Goal: Task Accomplishment & Management: Manage account settings

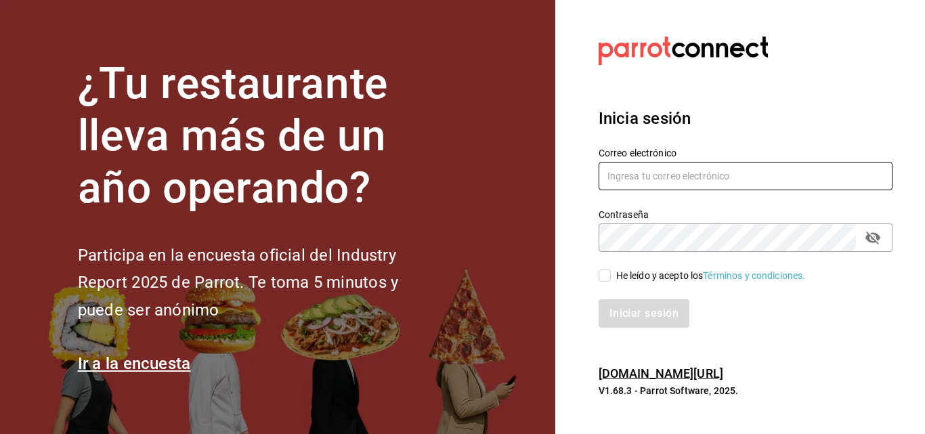
click at [674, 182] on input "text" at bounding box center [746, 176] width 294 height 28
drag, startPoint x: 606, startPoint y: 175, endPoint x: 762, endPoint y: 176, distance: 155.8
click at [762, 176] on input "text" at bounding box center [746, 176] width 294 height 28
drag, startPoint x: 743, startPoint y: 176, endPoint x: 605, endPoint y: 180, distance: 137.5
click at [605, 180] on input "text" at bounding box center [746, 176] width 294 height 28
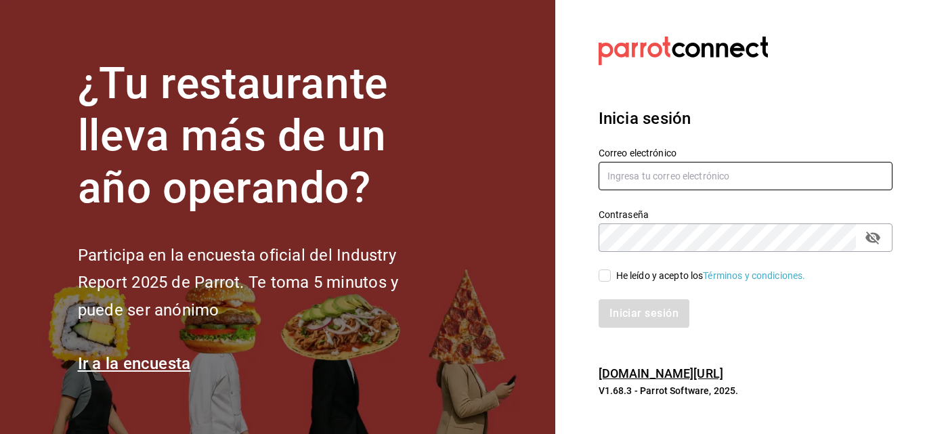
drag, startPoint x: 607, startPoint y: 174, endPoint x: 748, endPoint y: 173, distance: 141.5
click at [748, 173] on input "text" at bounding box center [746, 176] width 294 height 28
type input "a311081952@gmail.com"
click at [600, 272] on input "He leído y acepto los Términos y condiciones." at bounding box center [605, 276] width 12 height 12
checkbox input "true"
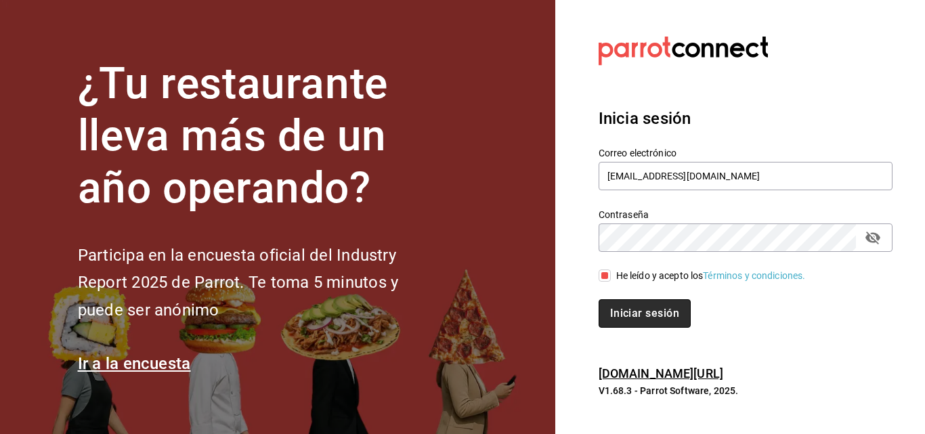
click at [635, 307] on button "Iniciar sesión" at bounding box center [645, 313] width 92 height 28
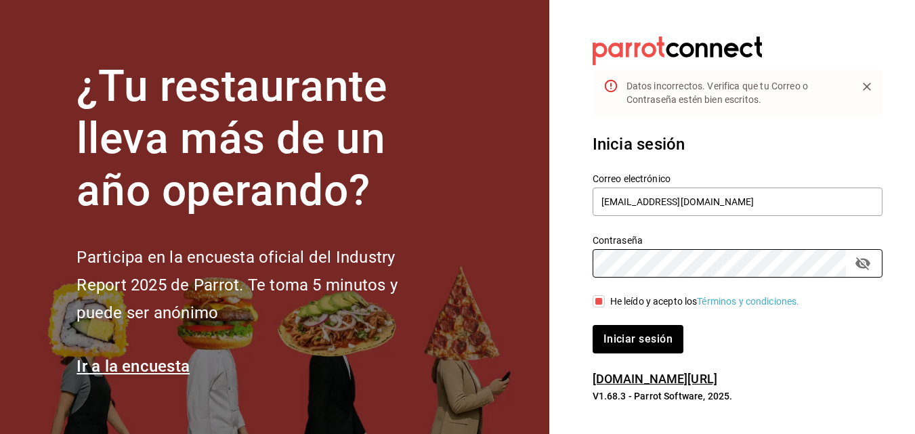
click at [455, 253] on div "¿Tu restaurante lleva más de un año operando? Participa en la encuesta oficial …" at bounding box center [457, 217] width 915 height 434
click at [593, 325] on button "Iniciar sesión" at bounding box center [638, 339] width 91 height 28
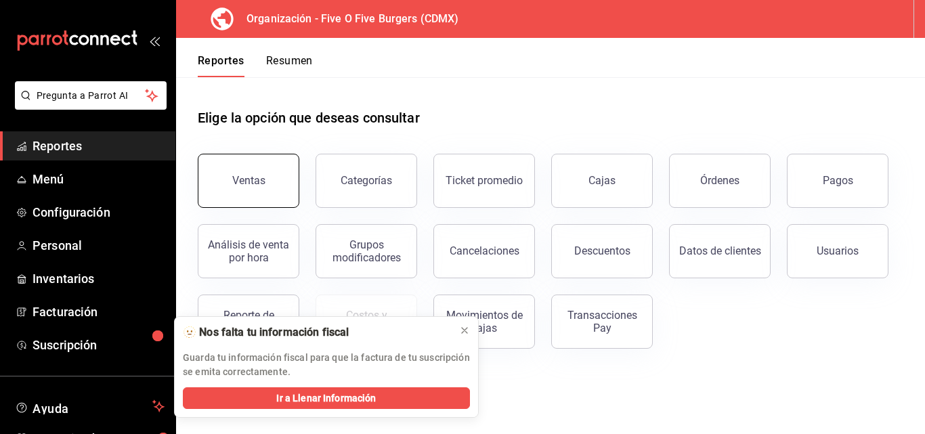
click at [244, 185] on div "Ventas" at bounding box center [248, 180] width 33 height 13
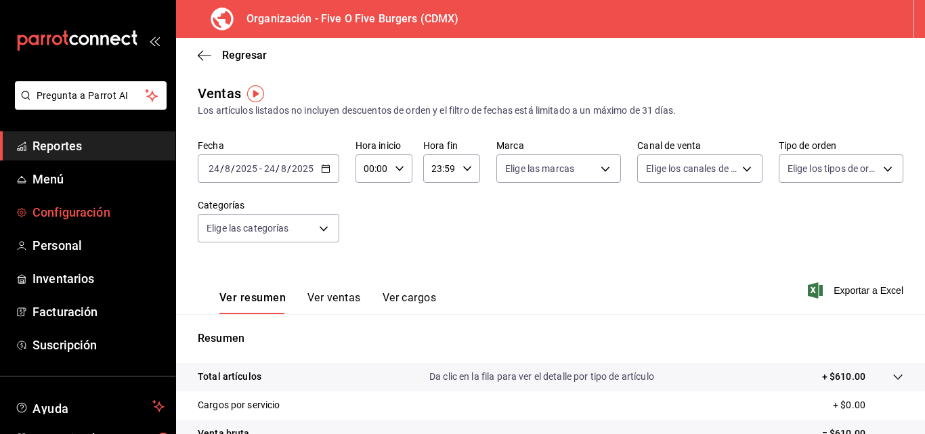
click at [80, 215] on span "Configuración" at bounding box center [99, 212] width 132 height 18
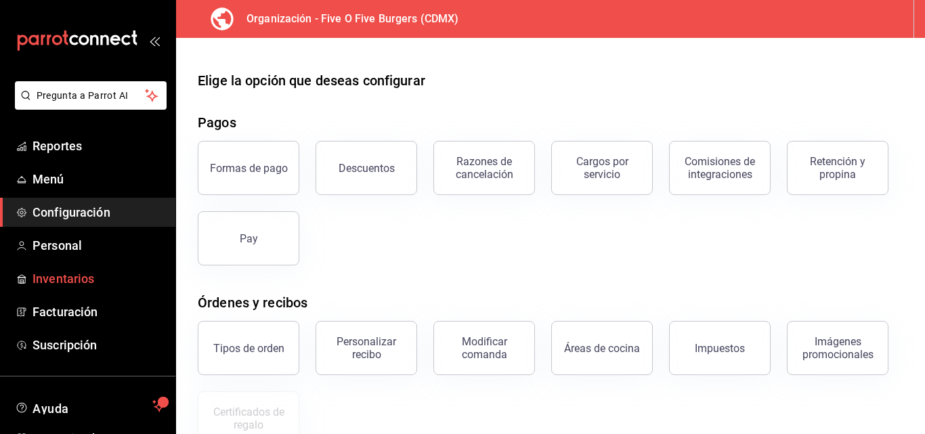
scroll to position [77, 0]
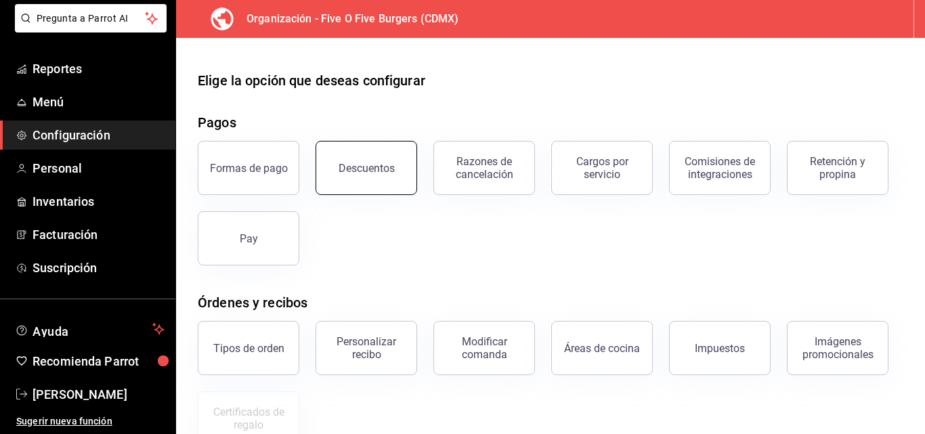
click at [374, 175] on button "Descuentos" at bounding box center [367, 168] width 102 height 54
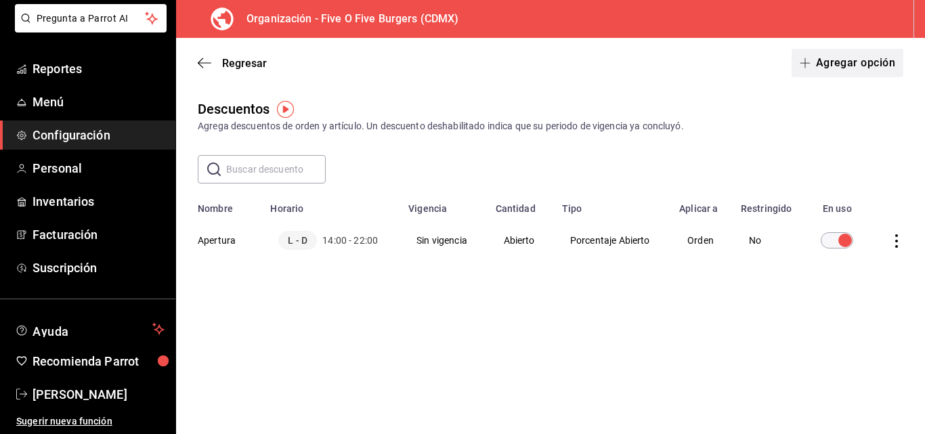
click at [845, 66] on button "Agregar opción" at bounding box center [848, 63] width 112 height 28
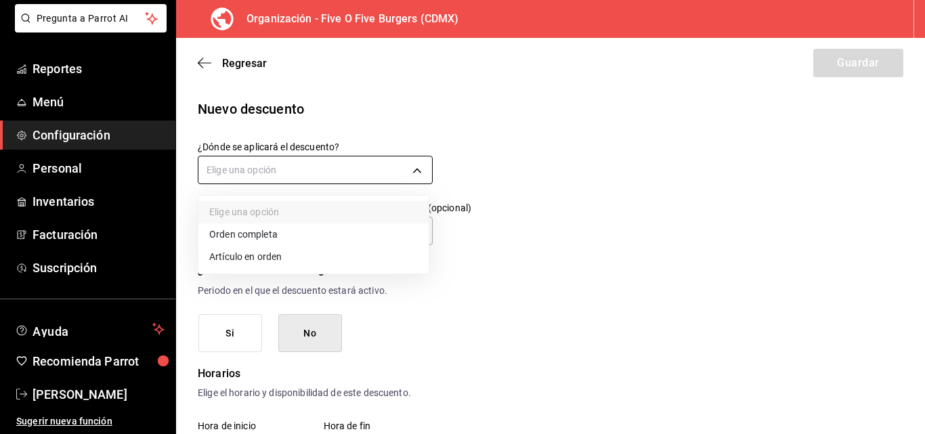
click at [341, 174] on body "Pregunta a Parrot AI Reportes Menú Configuración Personal Inventarios Facturaci…" at bounding box center [462, 217] width 925 height 434
click at [259, 236] on li "Orden completa" at bounding box center [313, 234] width 230 height 22
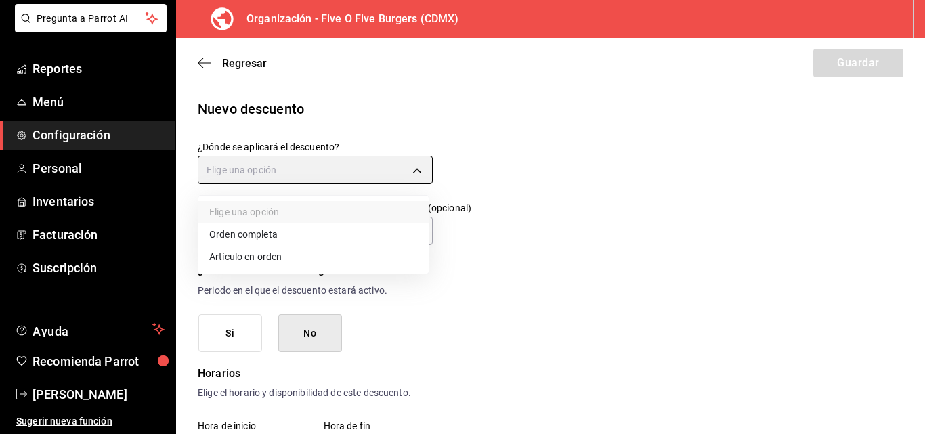
type input "ORDER"
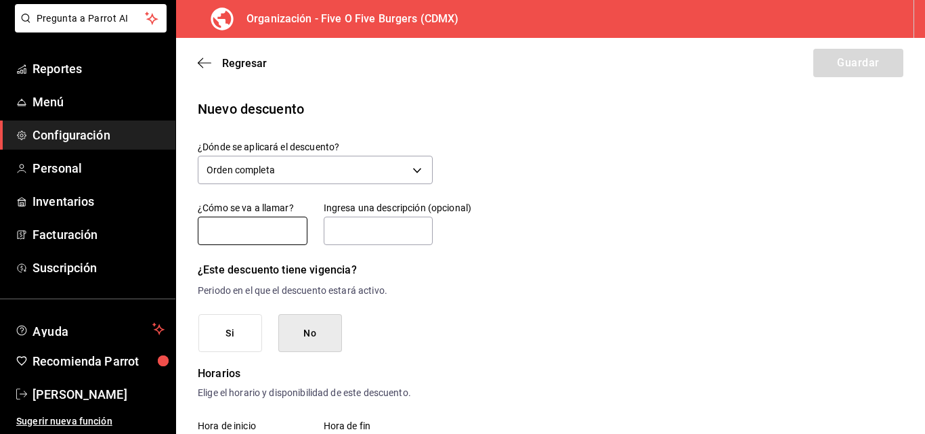
click at [265, 234] on input "text" at bounding box center [253, 231] width 110 height 28
type input "o"
type input "Ofarril"
click at [374, 228] on input "text" at bounding box center [379, 231] width 110 height 28
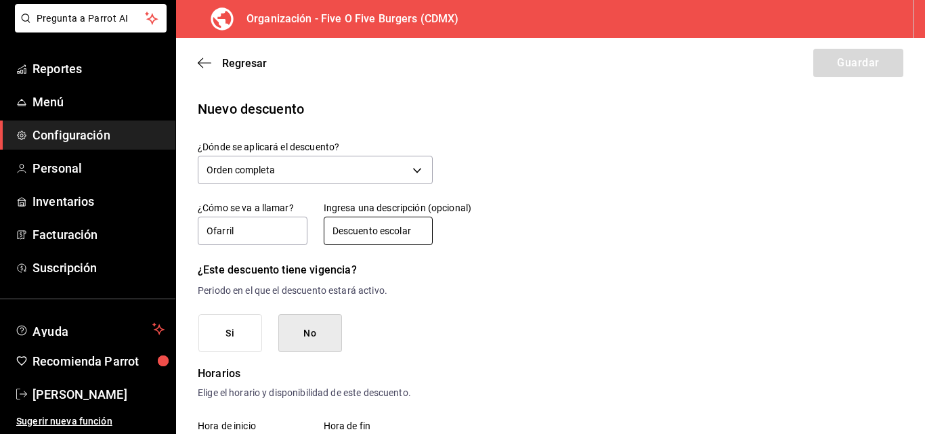
type input "Descuento escolar"
click at [238, 337] on button "Si" at bounding box center [230, 333] width 64 height 39
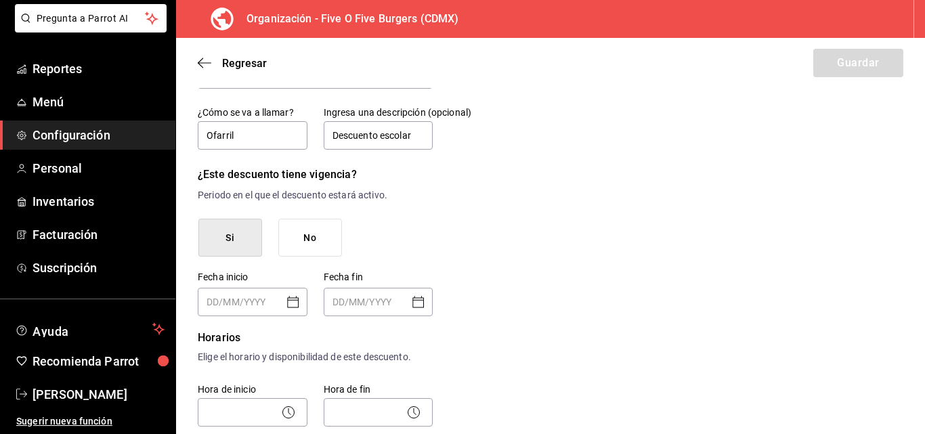
scroll to position [97, 0]
click at [288, 301] on icon "Open calendar" at bounding box center [293, 301] width 16 height 16
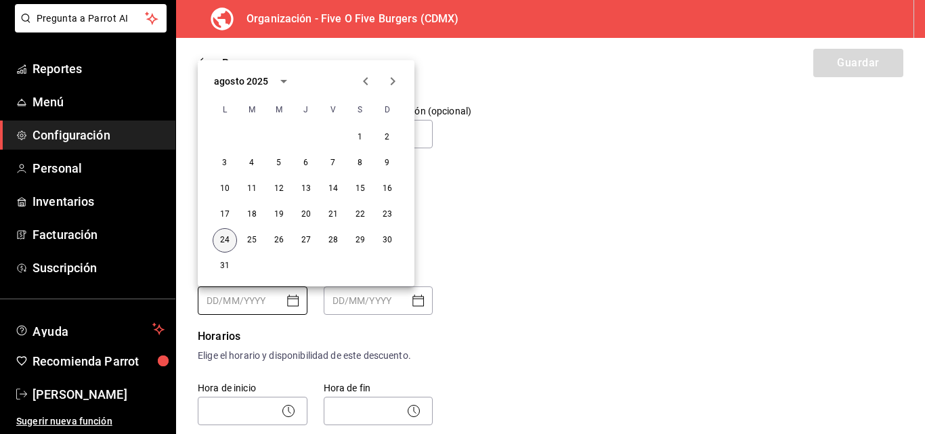
click at [223, 232] on button "24" at bounding box center [225, 240] width 24 height 24
type input "24/08/2025"
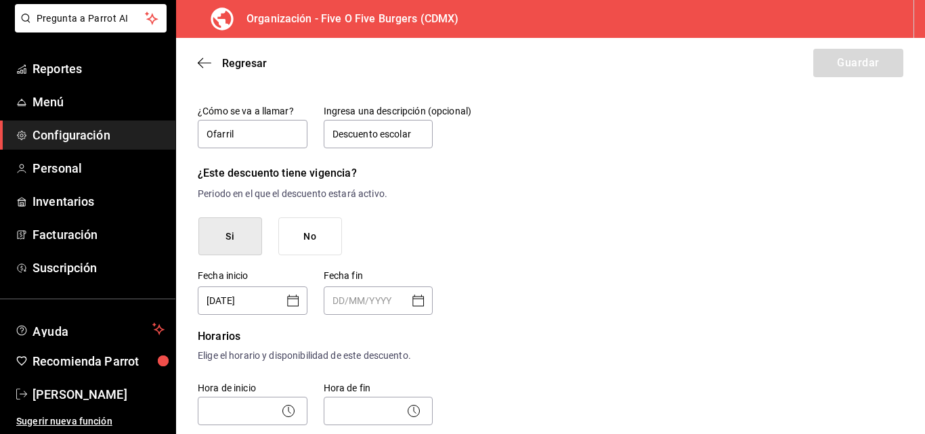
click at [412, 293] on icon "Open calendar" at bounding box center [418, 301] width 16 height 16
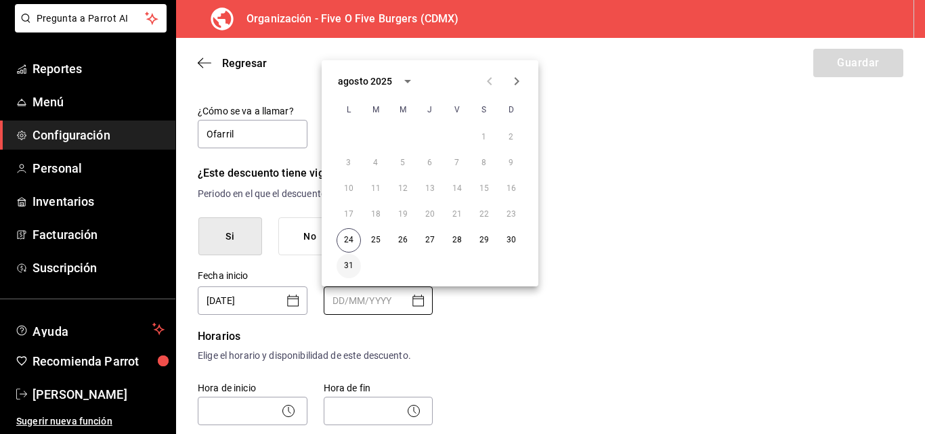
click at [345, 262] on button "31" at bounding box center [349, 266] width 24 height 24
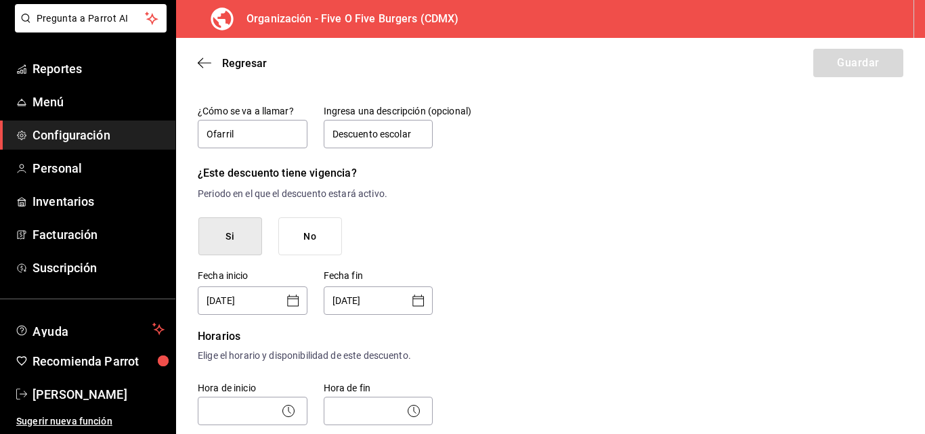
click at [415, 297] on icon "Open calendar" at bounding box center [418, 301] width 16 height 16
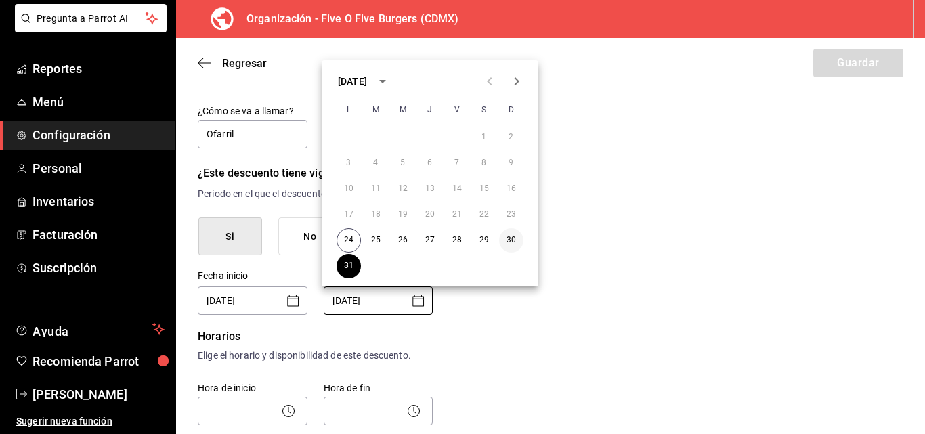
click at [511, 241] on button "30" at bounding box center [511, 240] width 24 height 24
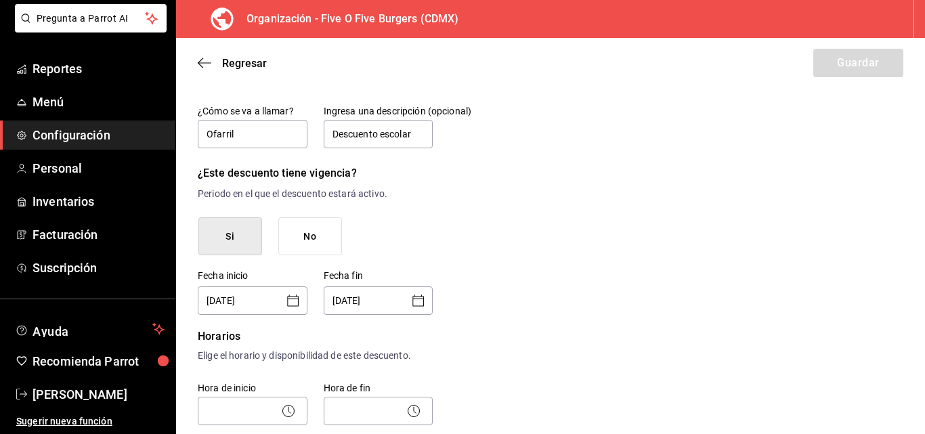
type input "30/08/2025"
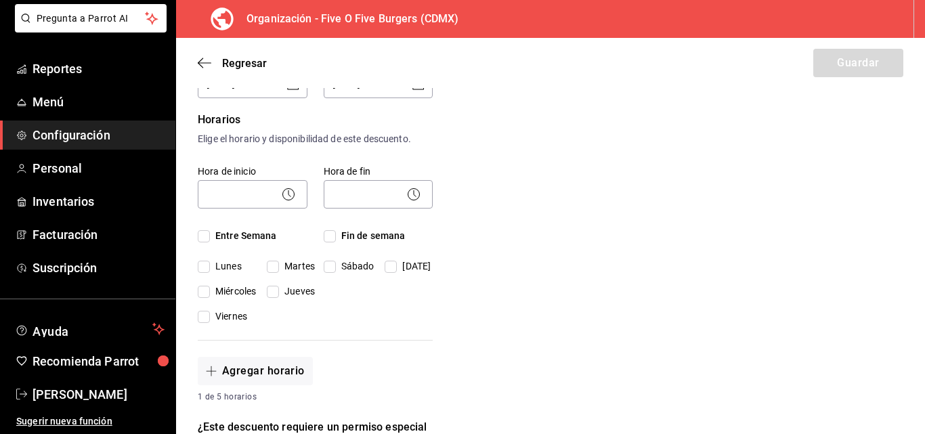
scroll to position [317, 0]
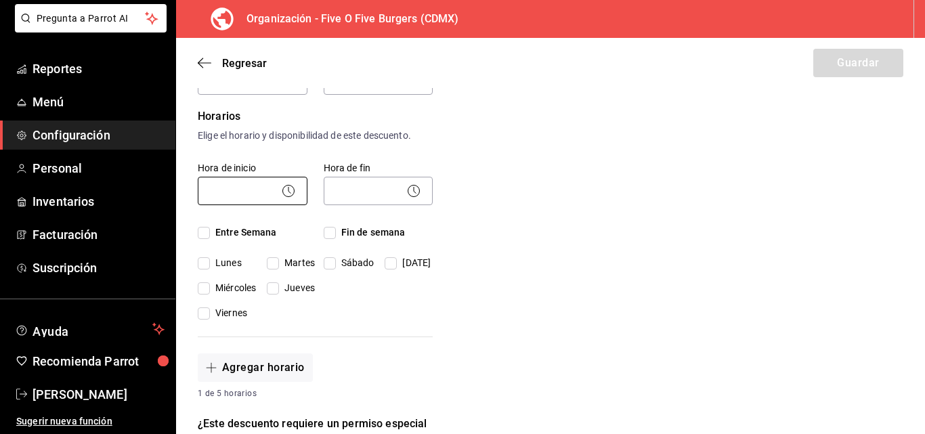
click at [233, 192] on body "Pregunta a Parrot AI Reportes Menú Configuración Personal Inventarios Facturaci…" at bounding box center [462, 217] width 925 height 434
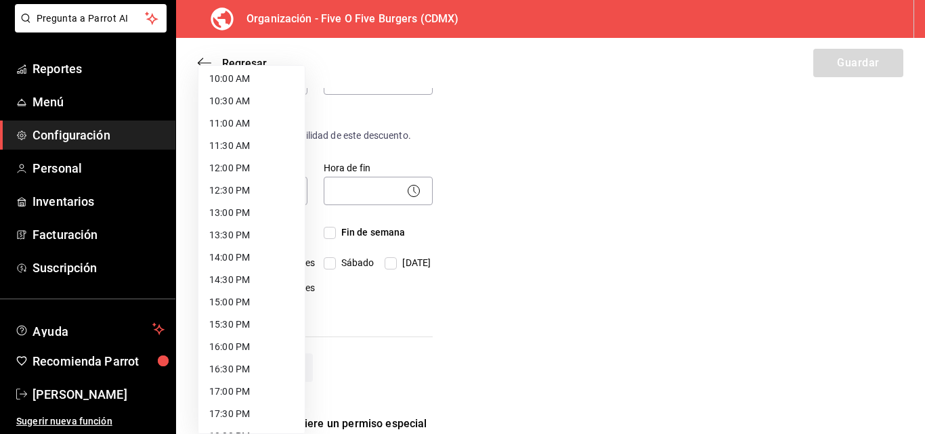
scroll to position [458, 0]
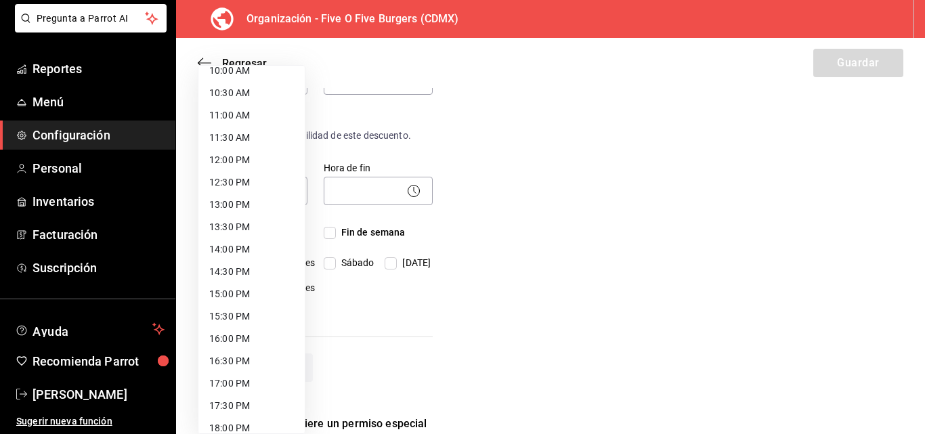
click at [238, 211] on li "13:00 PM" at bounding box center [251, 205] width 106 height 22
type input "13:00"
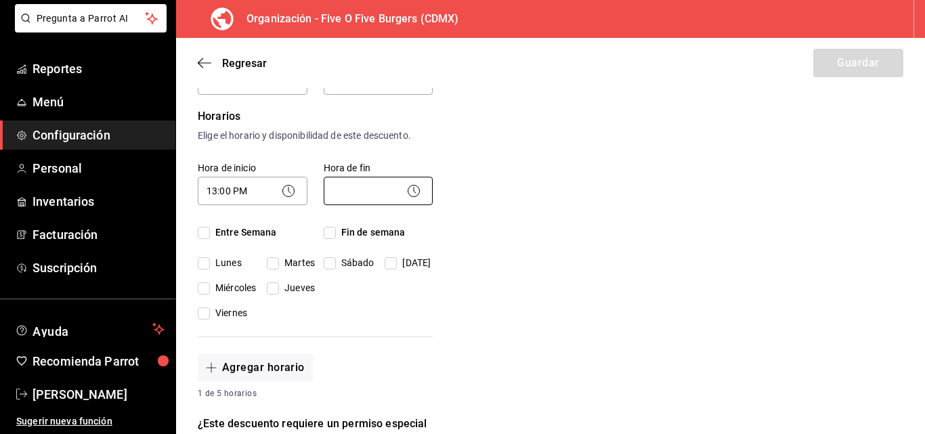
click at [381, 185] on body "Pregunta a Parrot AI Reportes Menú Configuración Personal Inventarios Facturaci…" at bounding box center [462, 217] width 925 height 434
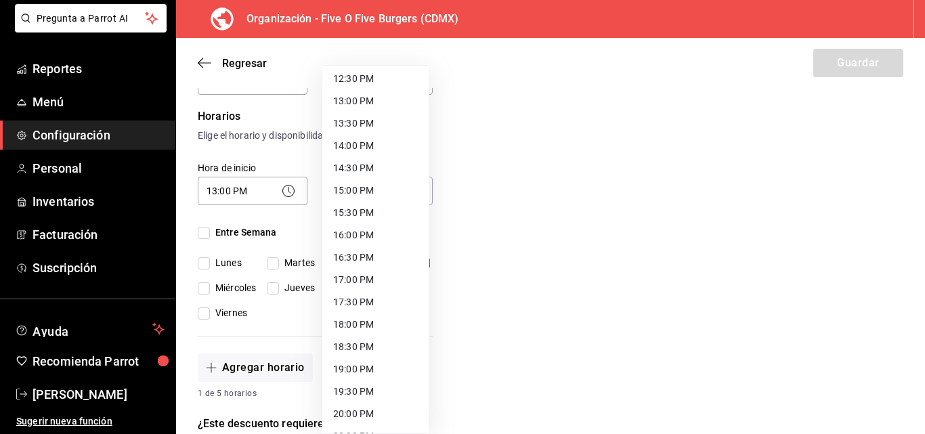
scroll to position [738, 0]
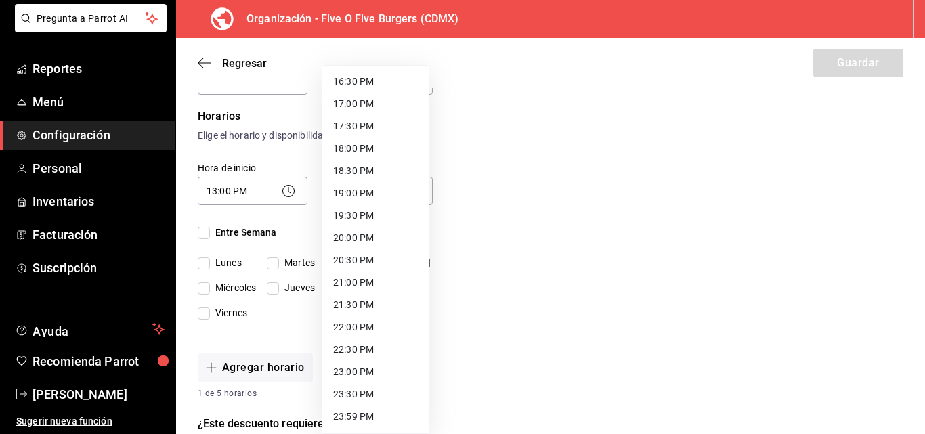
click at [354, 323] on li "22:00 PM" at bounding box center [375, 327] width 106 height 22
type input "22:00"
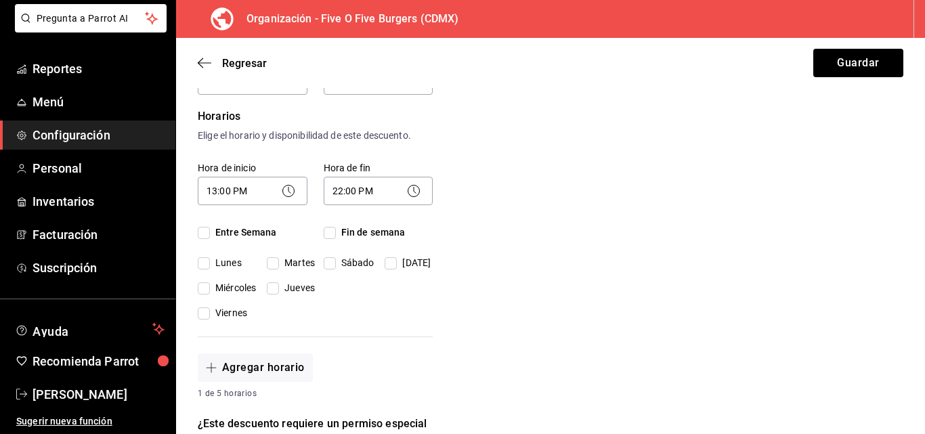
click at [202, 232] on input "Entre Semana" at bounding box center [204, 233] width 12 height 12
checkbox input "true"
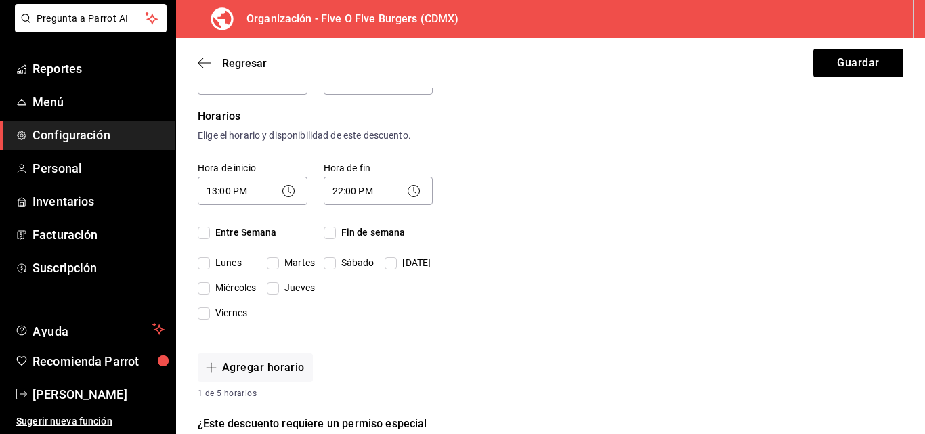
checkbox input "true"
click at [324, 236] on input "Fin de semana" at bounding box center [330, 233] width 12 height 12
checkbox input "true"
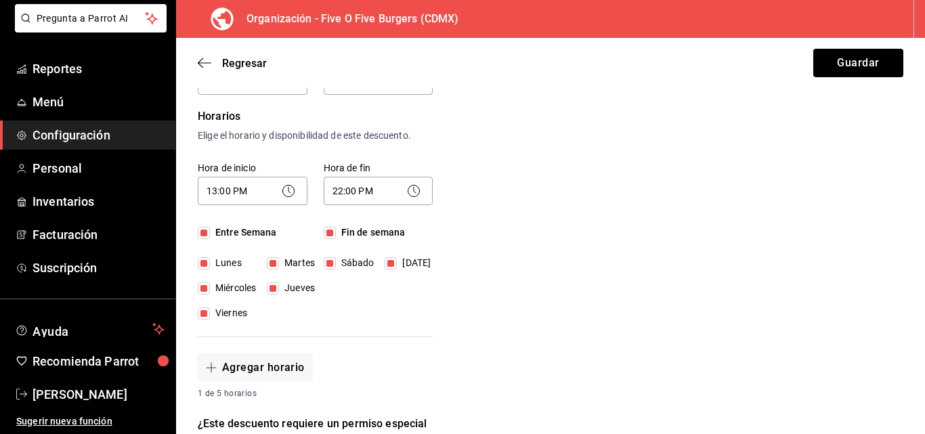
checkbox input "true"
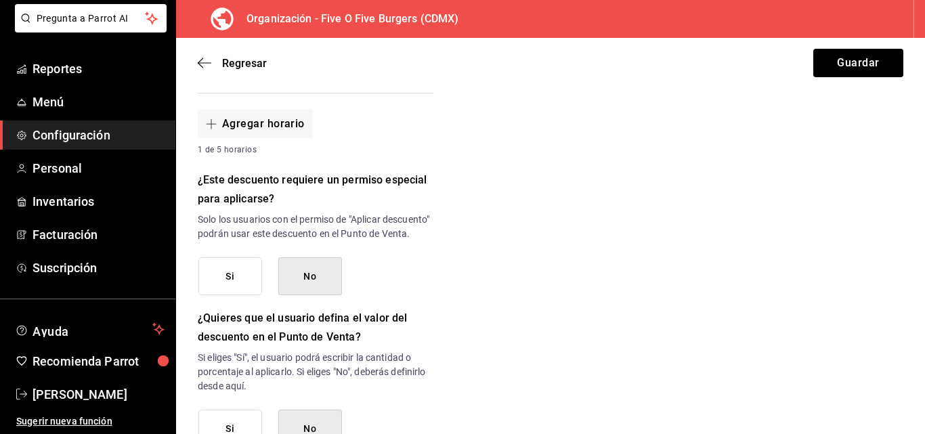
scroll to position [561, 0]
click at [310, 293] on button "No" at bounding box center [310, 276] width 64 height 39
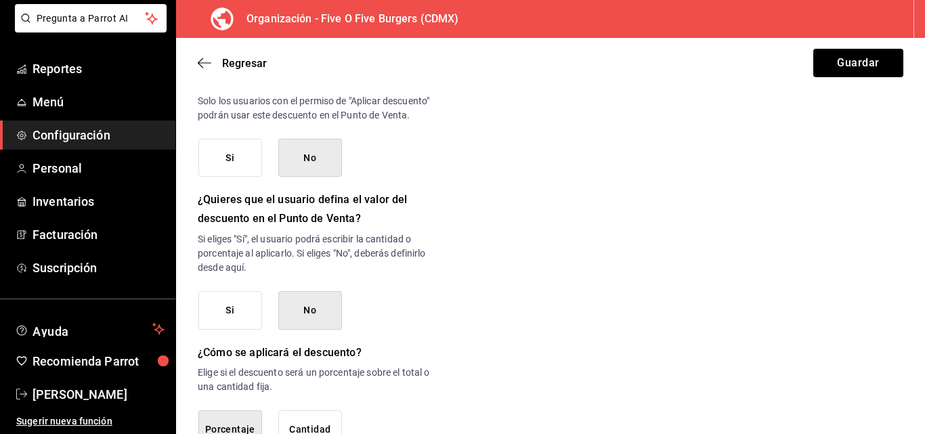
scroll to position [681, 0]
click at [292, 318] on button "No" at bounding box center [310, 309] width 64 height 39
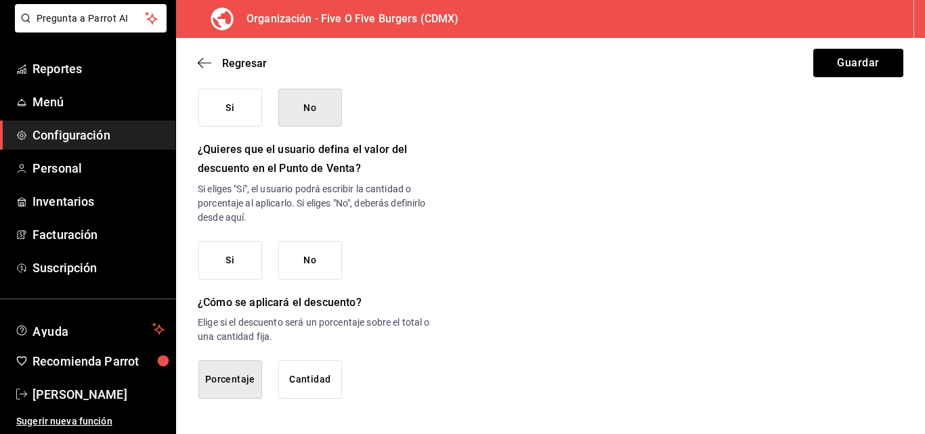
click at [244, 384] on button "Porcentaje" at bounding box center [230, 379] width 64 height 39
click at [303, 261] on button "No" at bounding box center [310, 260] width 64 height 39
click at [230, 382] on button "Porcentaje" at bounding box center [230, 379] width 64 height 39
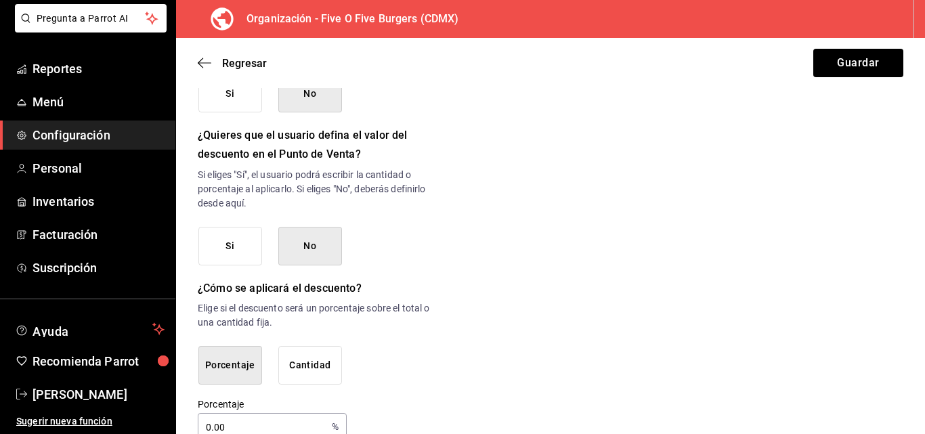
scroll to position [787, 0]
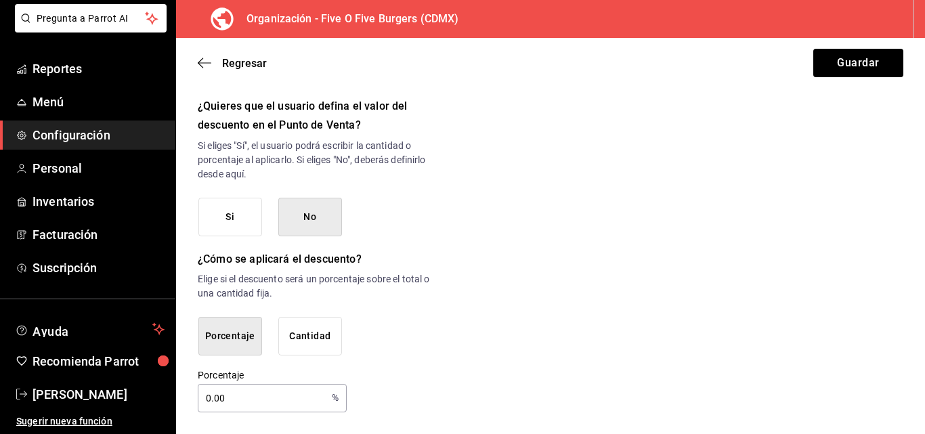
click at [238, 400] on input "0.00" at bounding box center [262, 398] width 129 height 27
type input "0"
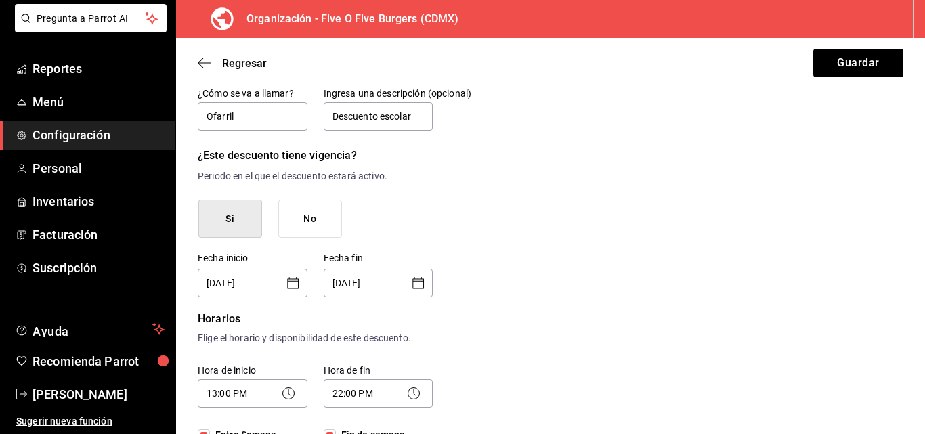
scroll to position [0, 0]
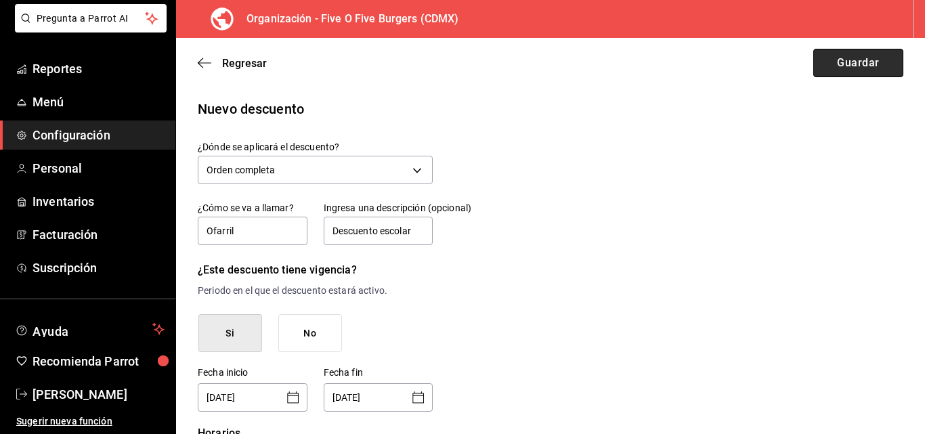
click at [855, 60] on button "Guardar" at bounding box center [858, 63] width 90 height 28
type input "10."
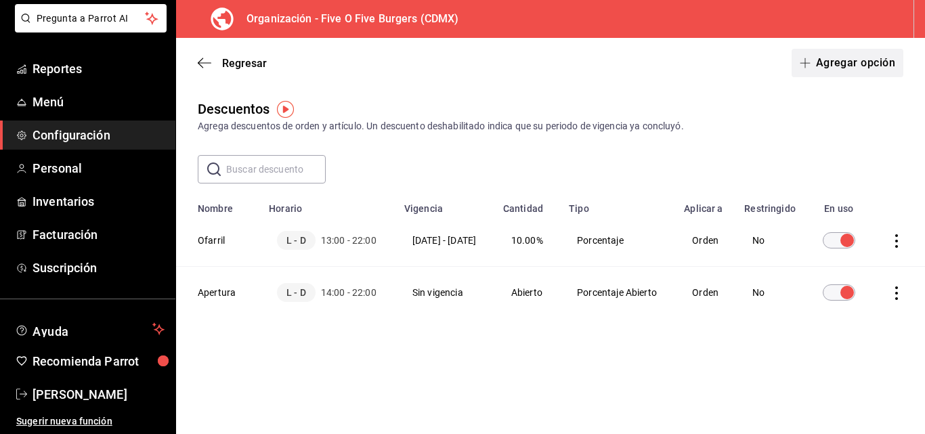
click at [836, 57] on button "Agregar opción" at bounding box center [848, 63] width 112 height 28
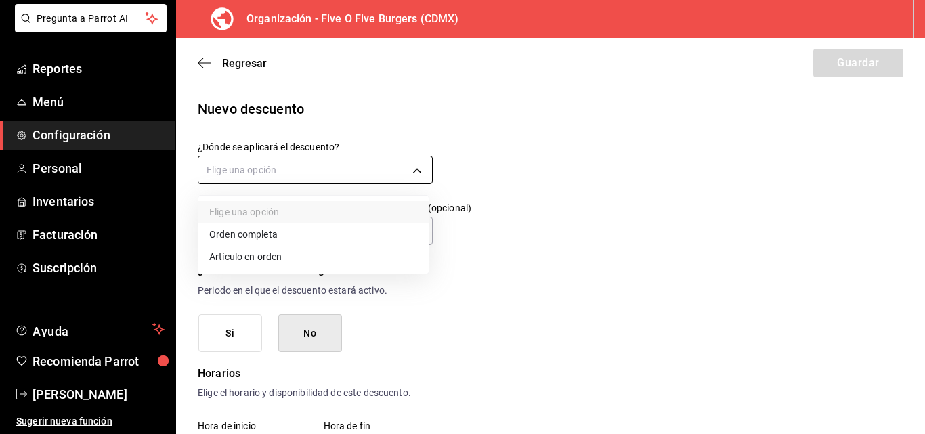
click at [412, 164] on body "Pregunta a Parrot AI Reportes Menú Configuración Personal Inventarios Facturaci…" at bounding box center [462, 217] width 925 height 434
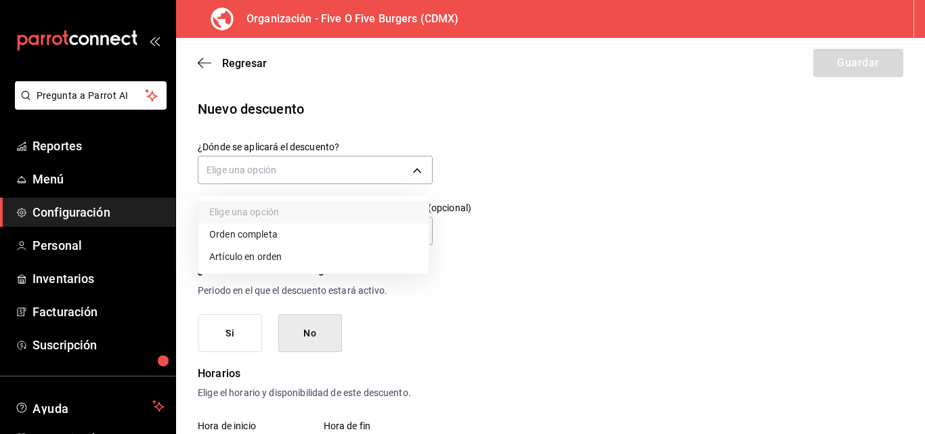
scroll to position [77, 0]
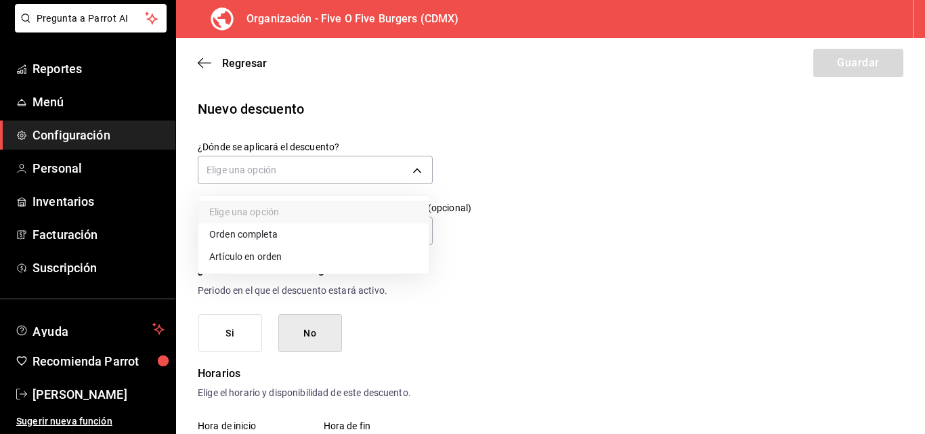
click at [552, 188] on div at bounding box center [462, 217] width 925 height 434
click at [402, 168] on body "Pregunta a Parrot AI Reportes Menú Configuración Personal Inventarios Facturaci…" at bounding box center [462, 217] width 925 height 434
click at [247, 232] on li "Orden completa" at bounding box center [313, 234] width 230 height 22
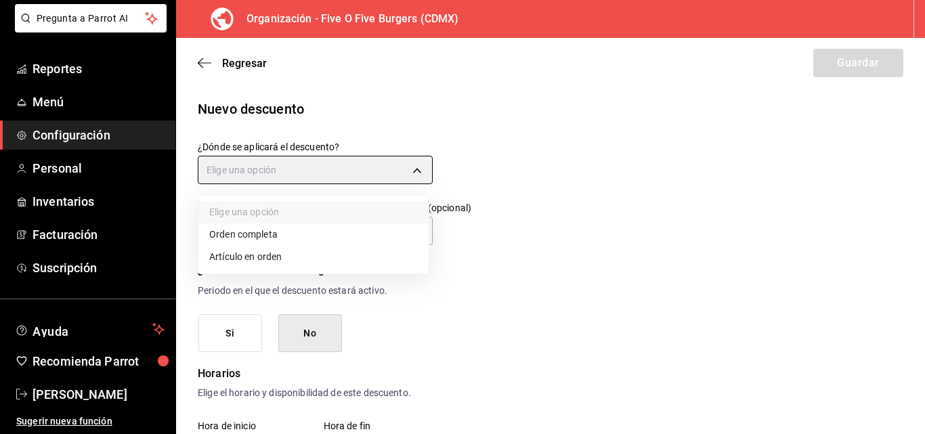
type input "ORDER"
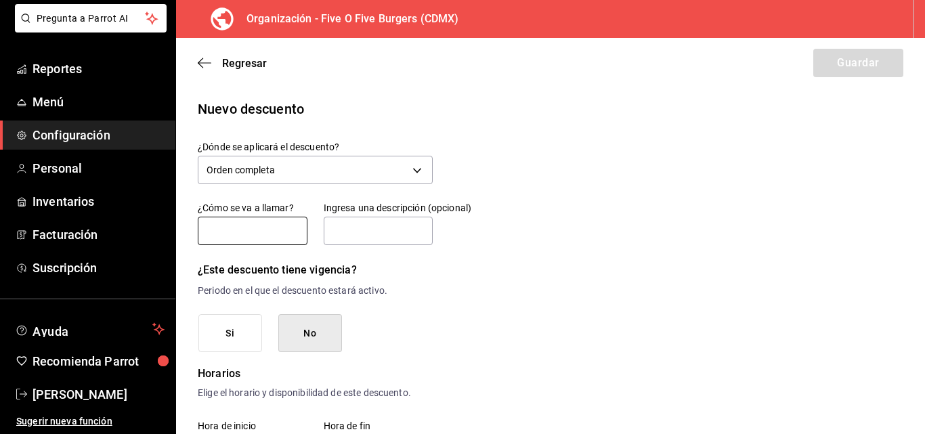
click at [240, 234] on input "text" at bounding box center [253, 231] width 110 height 28
type input "Antigua505"
click at [245, 327] on button "Si" at bounding box center [230, 333] width 64 height 39
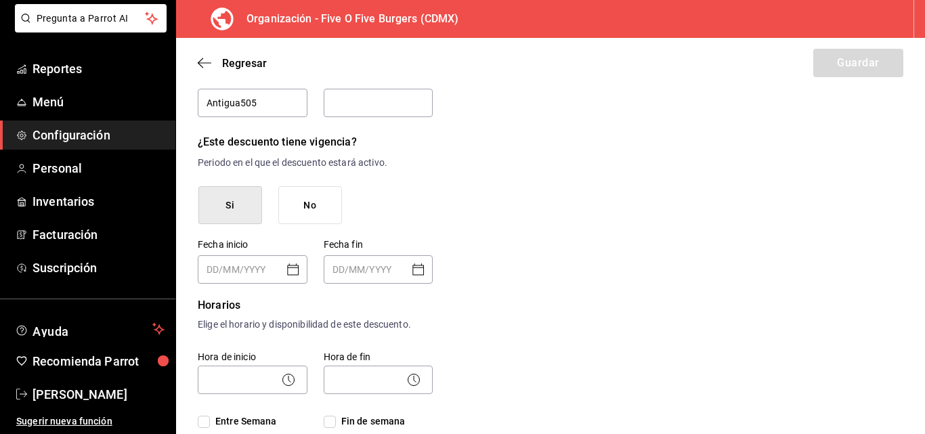
scroll to position [129, 0]
type input "DD/MM/YYYY"
click at [215, 272] on input "DD/MM/YYYY" at bounding box center [243, 268] width 73 height 27
click at [237, 265] on input "DD/MM/YYYY" at bounding box center [243, 268] width 73 height 27
click at [284, 268] on div "​" at bounding box center [253, 269] width 110 height 28
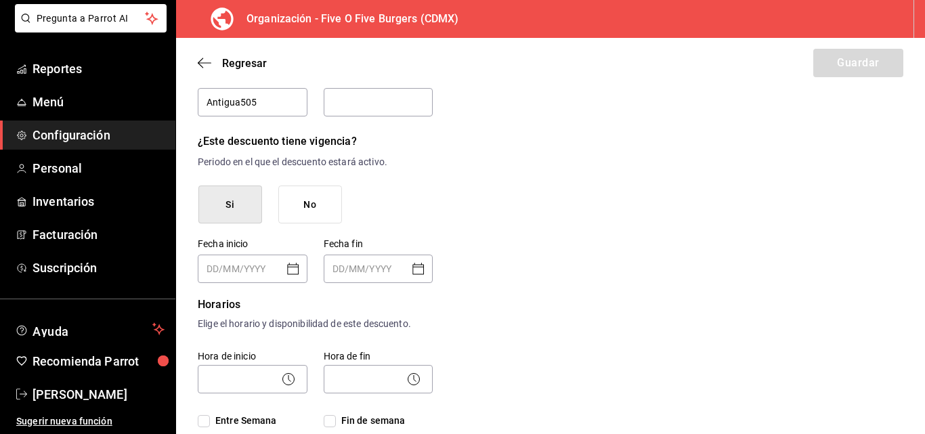
type input "DD/MM/YYYY"
click at [290, 268] on icon "Open calendar" at bounding box center [293, 269] width 16 height 16
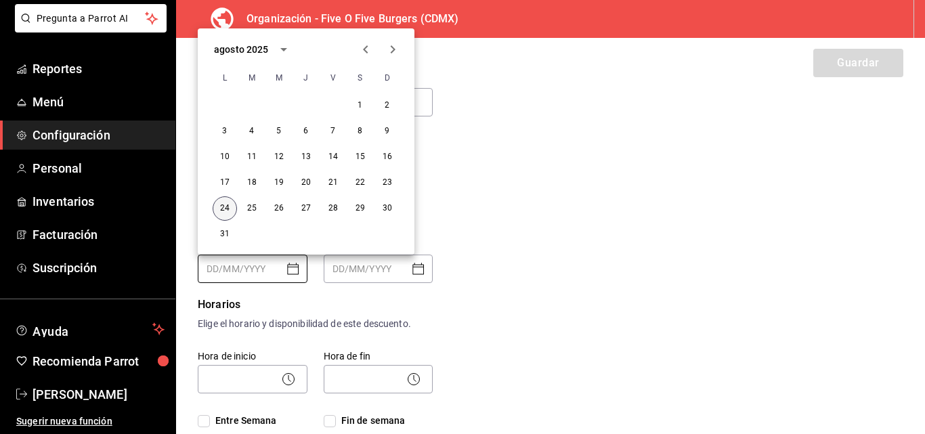
click at [220, 203] on button "24" at bounding box center [225, 208] width 24 height 24
type input "24/08/2025"
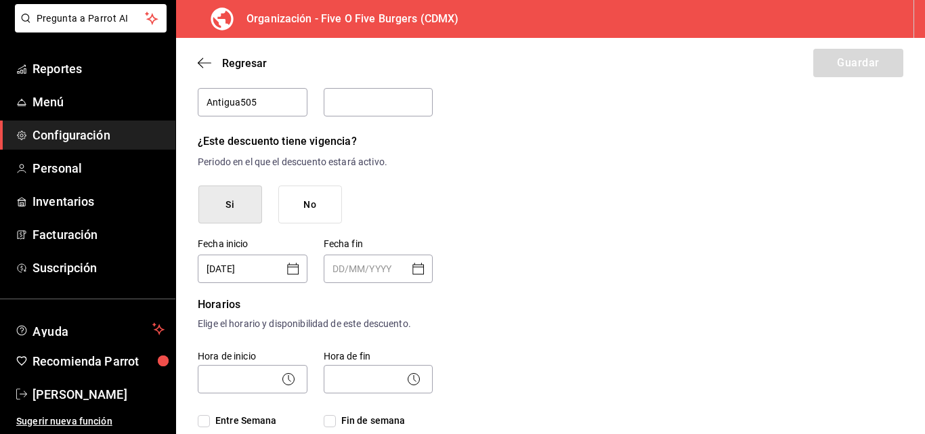
click at [418, 267] on icon "Open calendar" at bounding box center [419, 269] width 12 height 12
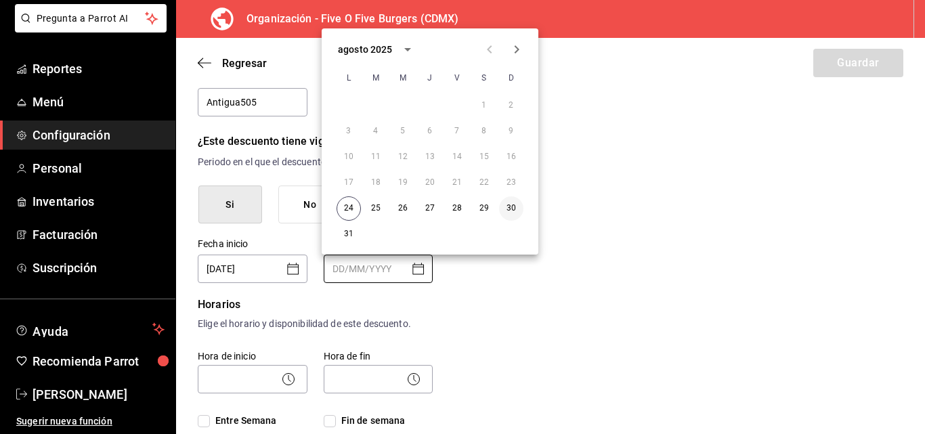
click at [515, 208] on button "30" at bounding box center [511, 208] width 24 height 24
type input "30/08/2025"
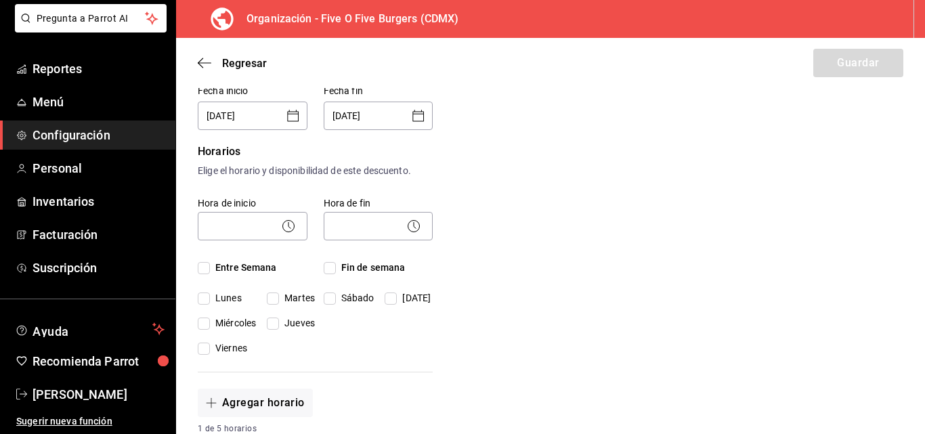
scroll to position [284, 0]
click at [226, 216] on body "Pregunta a Parrot AI Reportes Menú Configuración Personal Inventarios Facturaci…" at bounding box center [462, 217] width 925 height 434
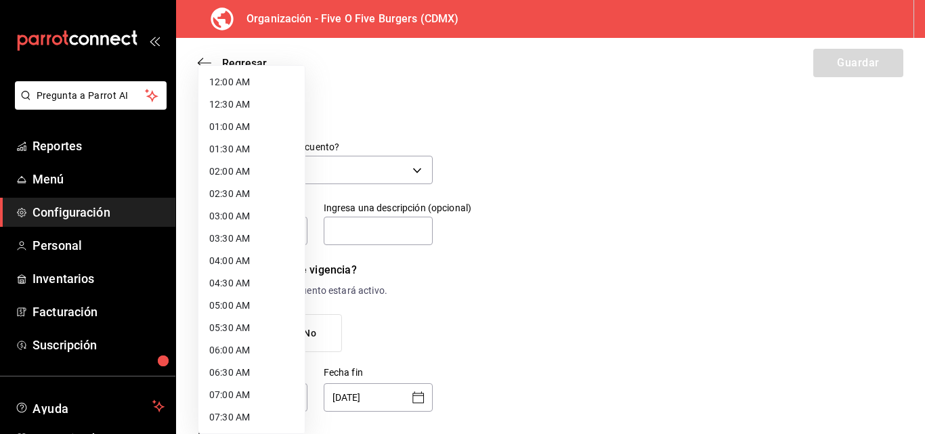
scroll to position [284, 0]
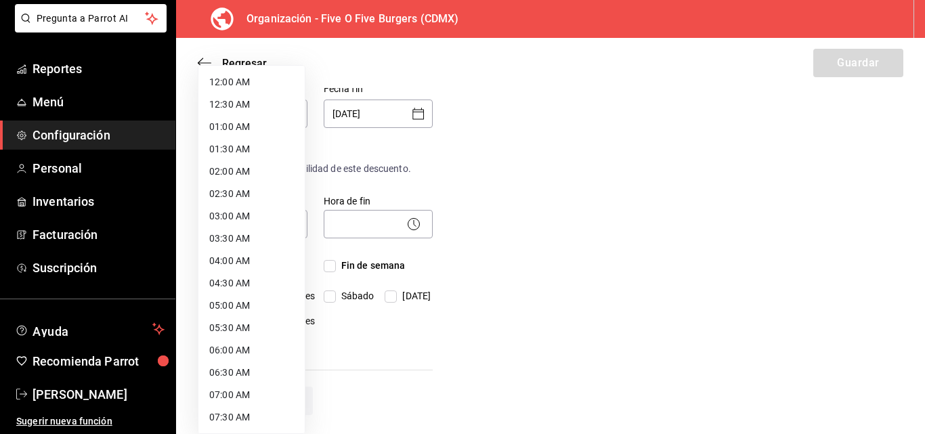
click at [682, 232] on div at bounding box center [462, 217] width 925 height 434
click at [242, 218] on body "Pregunta a Parrot AI Reportes Menú Configuración Personal Inventarios Facturaci…" at bounding box center [462, 217] width 925 height 434
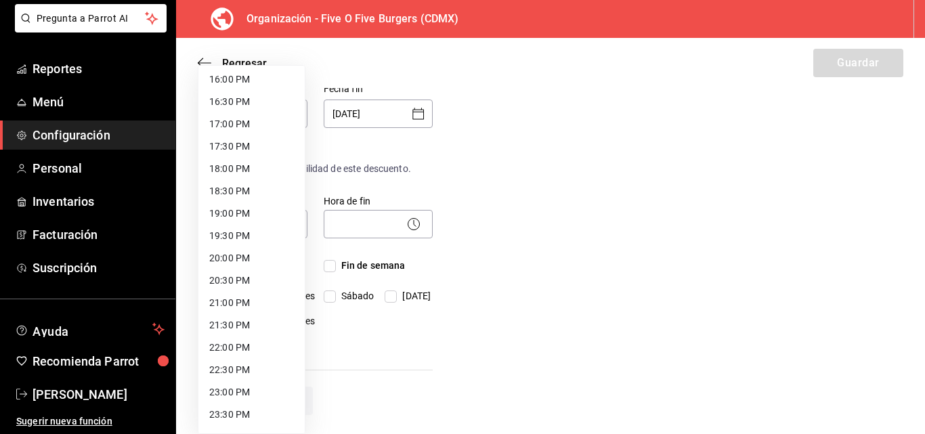
scroll to position [720, 0]
click at [229, 347] on li "22:00 PM" at bounding box center [251, 346] width 106 height 22
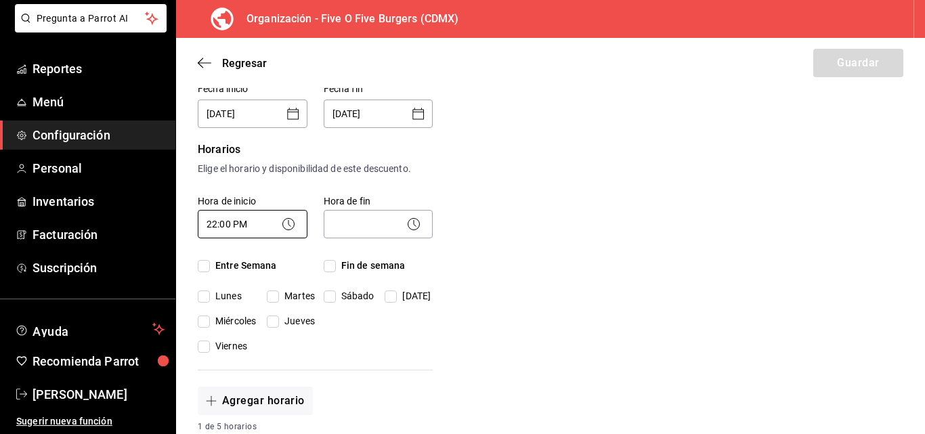
click at [245, 233] on body "Pregunta a Parrot AI Reportes Menú Configuración Personal Inventarios Facturaci…" at bounding box center [462, 217] width 925 height 434
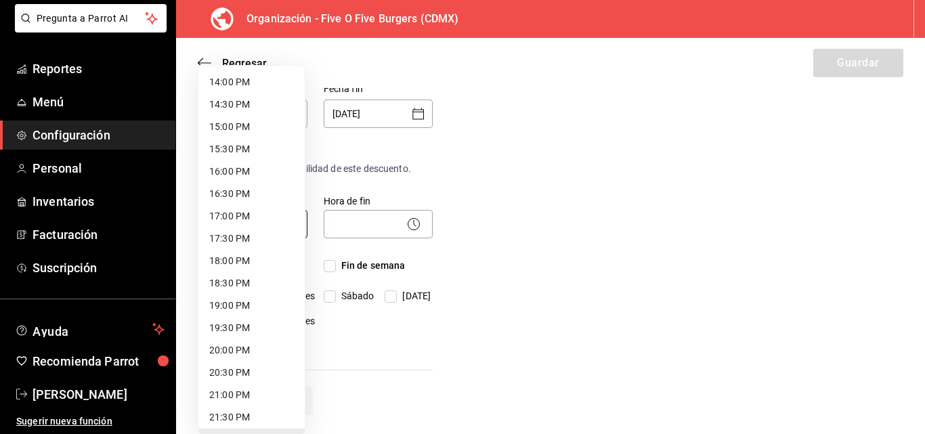
scroll to position [558, 0]
click at [239, 127] on li "13:30 PM" at bounding box center [251, 127] width 106 height 22
type input "13:30"
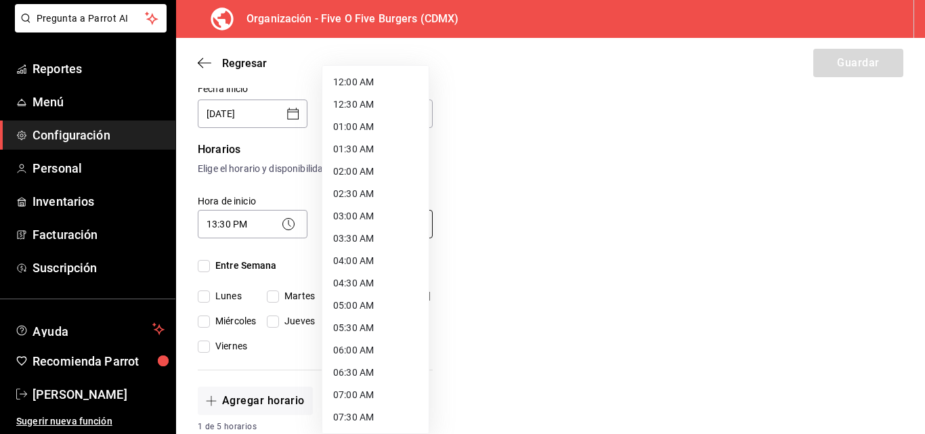
click at [375, 234] on body "Pregunta a Parrot AI Reportes Menú Configuración Personal Inventarios Facturaci…" at bounding box center [462, 217] width 925 height 434
click at [362, 330] on li "22:00 PM" at bounding box center [375, 328] width 106 height 22
type input "22:00"
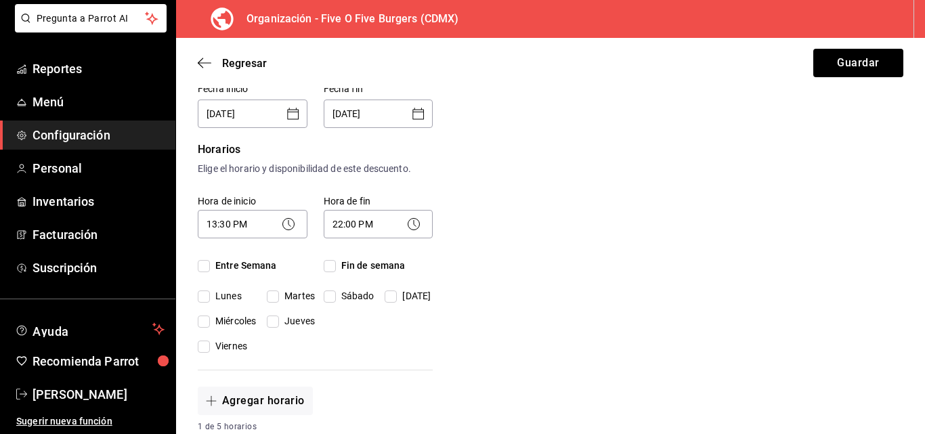
click at [203, 267] on input "Entre Semana" at bounding box center [204, 266] width 12 height 12
checkbox input "true"
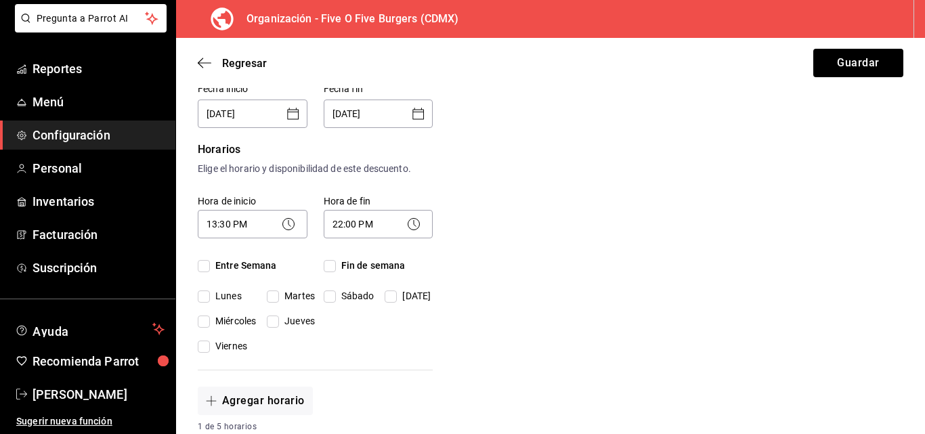
checkbox input "true"
click at [328, 265] on input "Fin de semana" at bounding box center [330, 266] width 12 height 12
checkbox input "true"
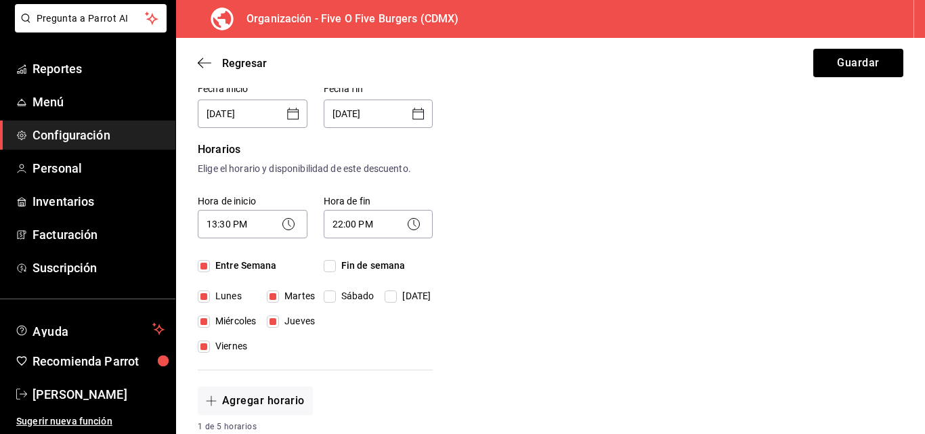
checkbox input "true"
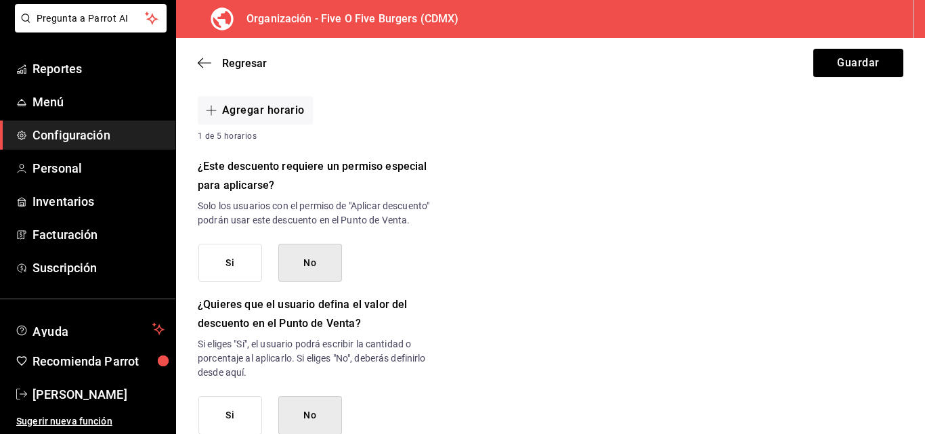
scroll to position [577, 0]
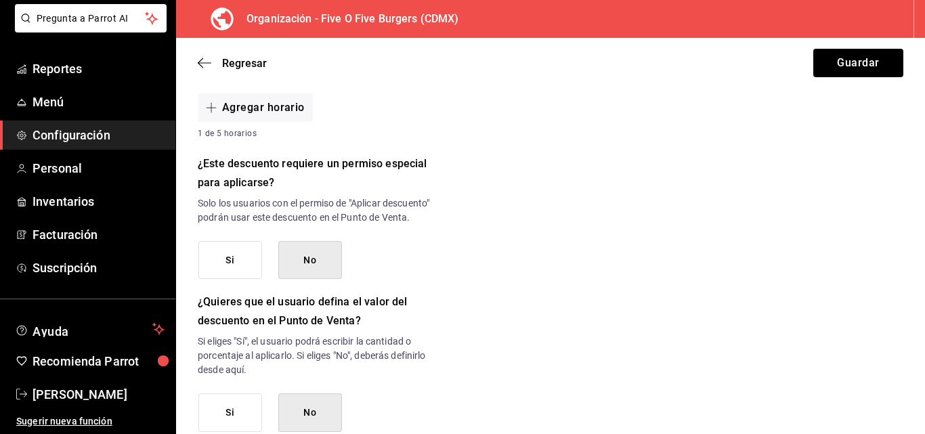
click at [312, 268] on button "No" at bounding box center [310, 260] width 64 height 39
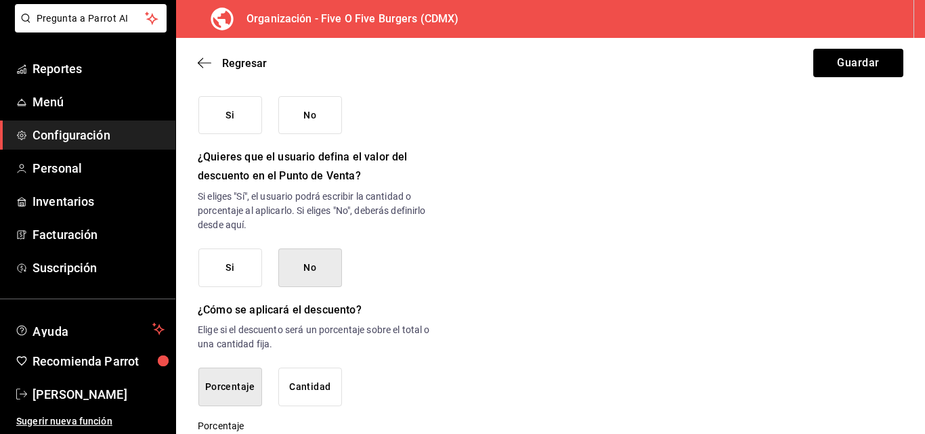
scroll to position [724, 0]
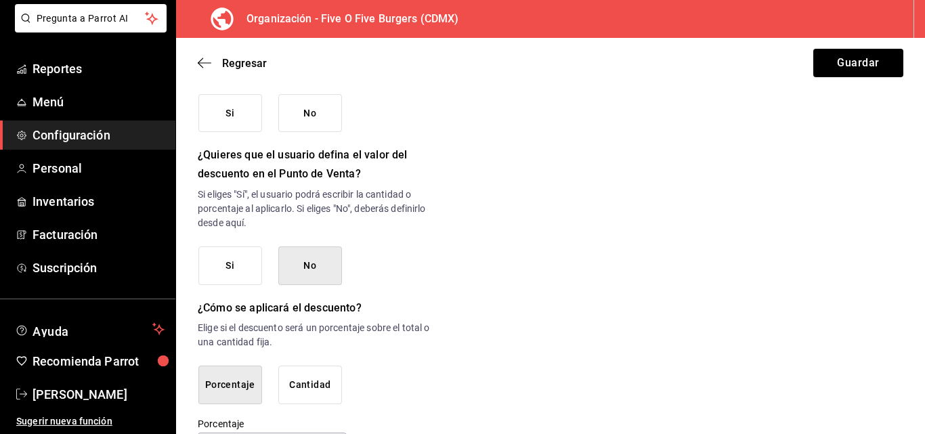
click at [287, 278] on button "No" at bounding box center [310, 266] width 64 height 39
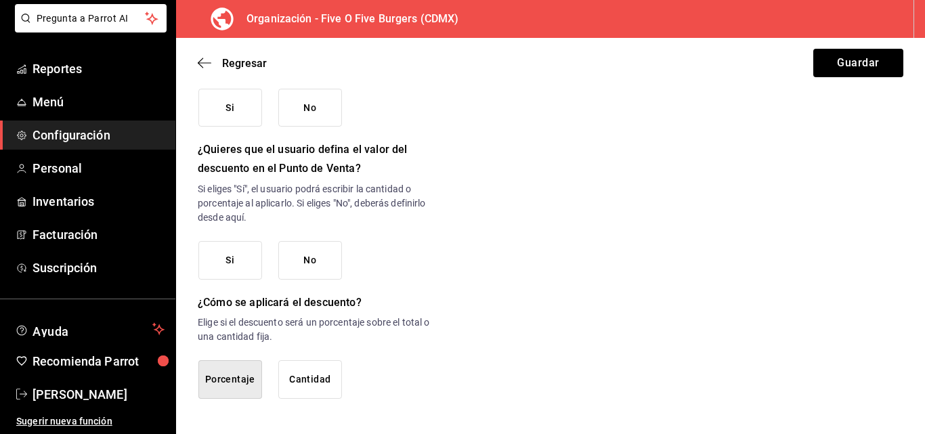
click at [243, 384] on button "Porcentaje" at bounding box center [230, 379] width 64 height 39
click at [213, 375] on button "Porcentaje" at bounding box center [230, 379] width 64 height 39
click at [299, 245] on button "No" at bounding box center [310, 260] width 64 height 39
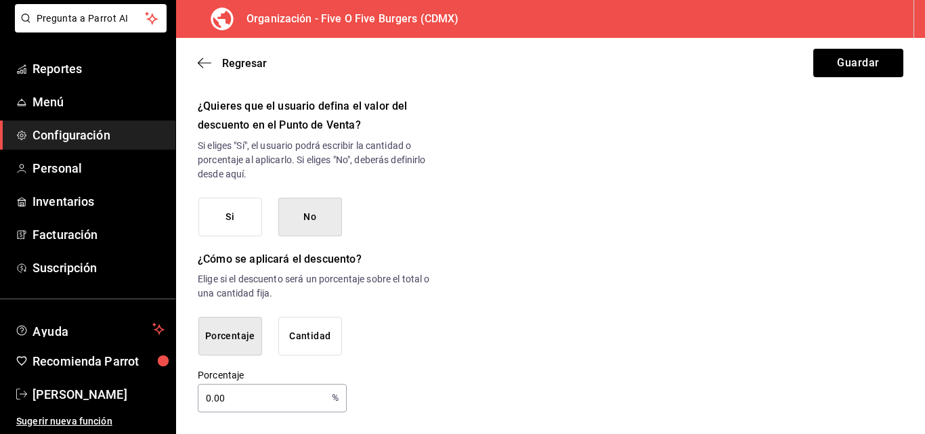
scroll to position [787, 0]
click at [238, 406] on input "0.00" at bounding box center [262, 398] width 129 height 27
type input "0"
type input "10"
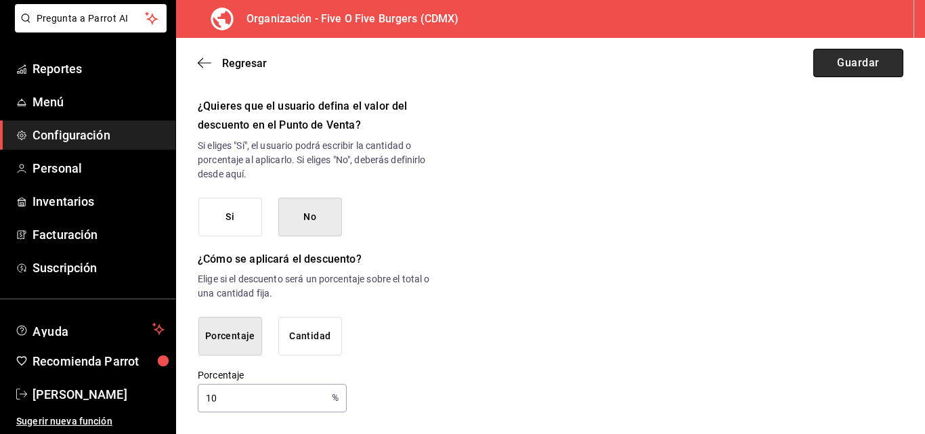
click at [868, 60] on button "Guardar" at bounding box center [858, 63] width 90 height 28
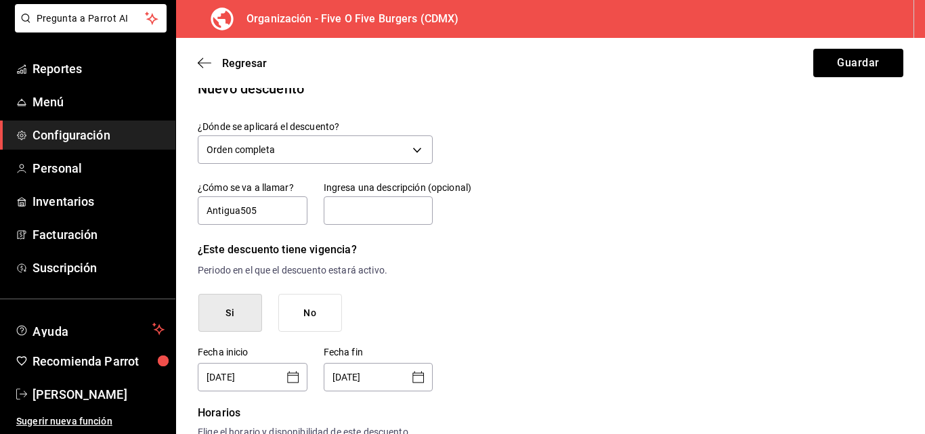
scroll to position [0, 0]
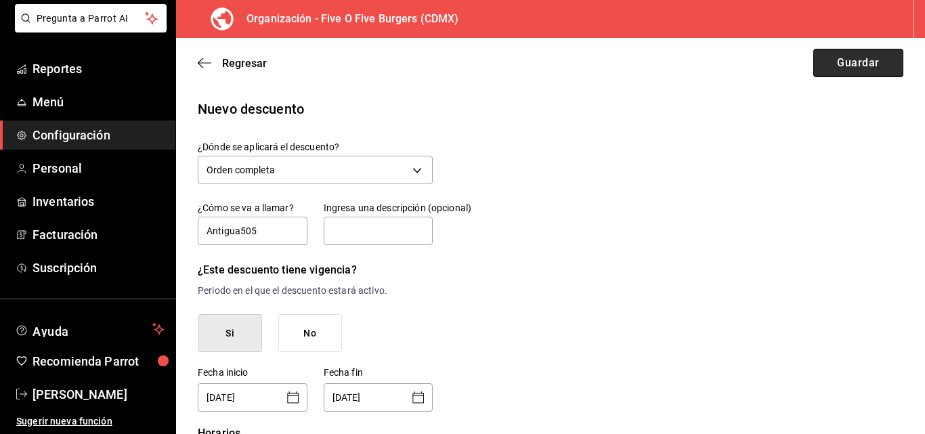
click at [829, 65] on button "Guardar" at bounding box center [858, 63] width 90 height 28
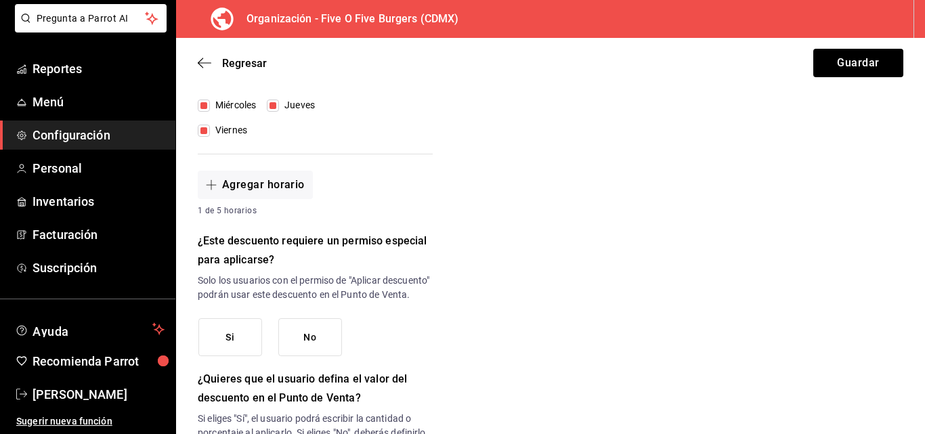
scroll to position [561, 0]
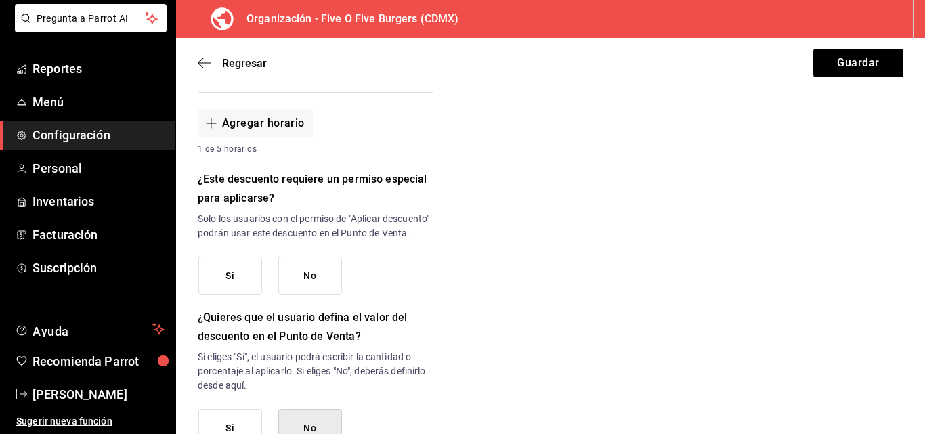
click at [306, 291] on button "No" at bounding box center [310, 276] width 64 height 39
click at [847, 57] on button "Guardar" at bounding box center [858, 63] width 90 height 28
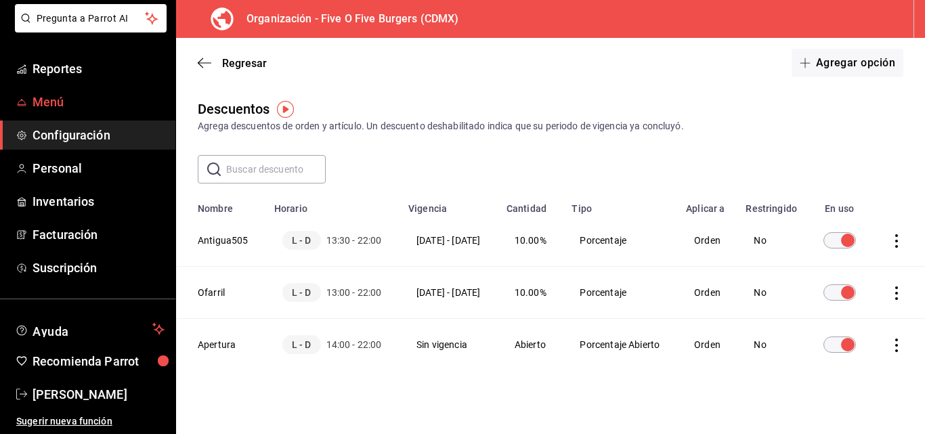
click at [50, 96] on span "Menú" at bounding box center [99, 102] width 132 height 18
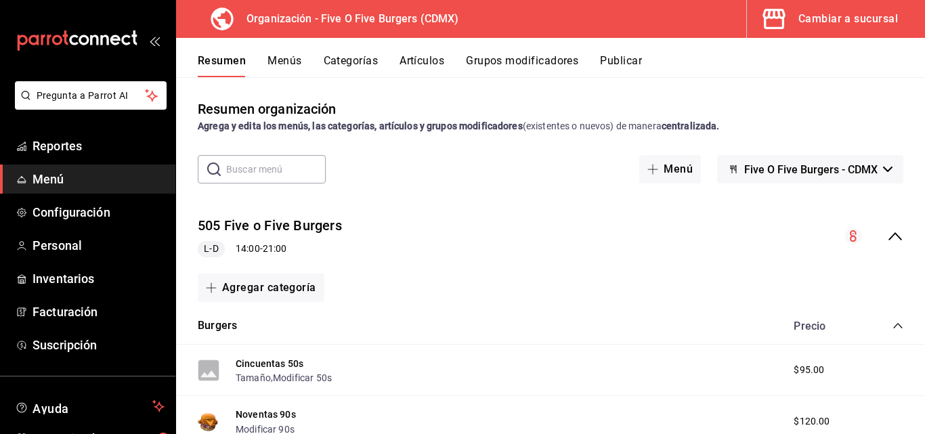
click at [642, 61] on button "Publicar" at bounding box center [621, 65] width 42 height 23
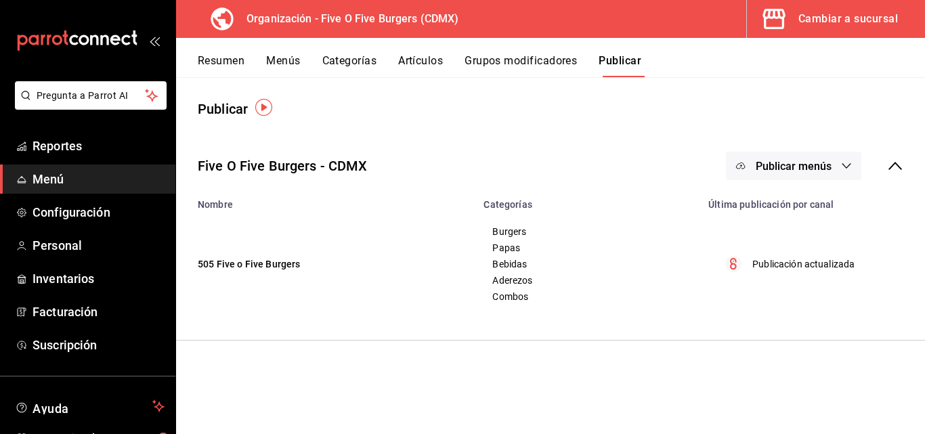
click at [221, 52] on div "Resumen Menús Categorías Artículos Grupos modificadores Publicar" at bounding box center [550, 57] width 749 height 39
click at [62, 156] on link "Reportes" at bounding box center [87, 145] width 175 height 29
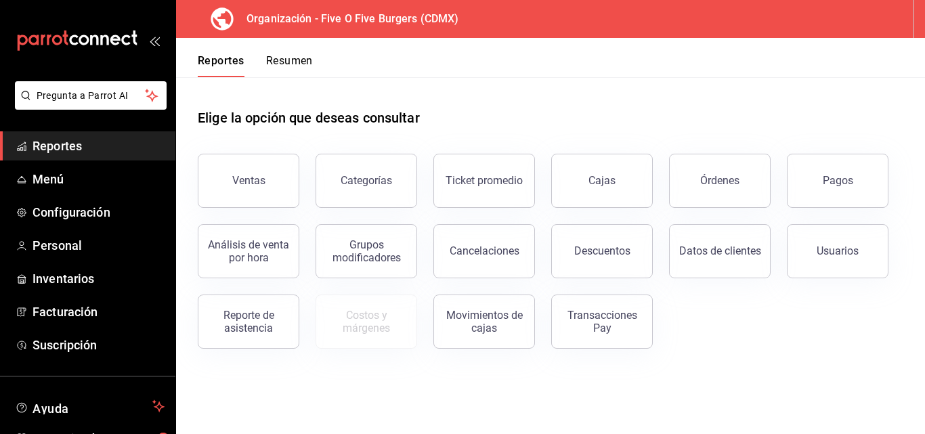
click at [519, 368] on div "Elige la opción que deseas consultar Ventas Categorías Ticket promedio Cajas Ór…" at bounding box center [550, 223] width 749 height 293
click at [630, 180] on button "Cajas" at bounding box center [602, 181] width 102 height 54
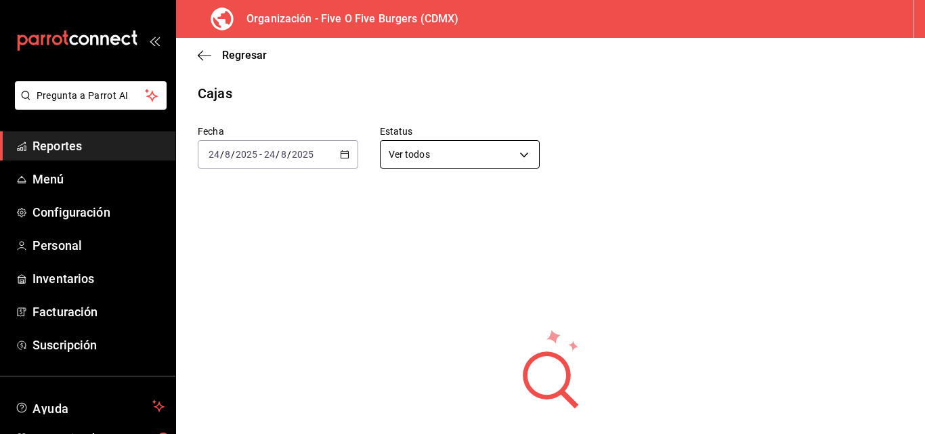
click at [464, 161] on body "Pregunta a Parrot AI Reportes Menú Configuración Personal Inventarios Facturaci…" at bounding box center [462, 217] width 925 height 434
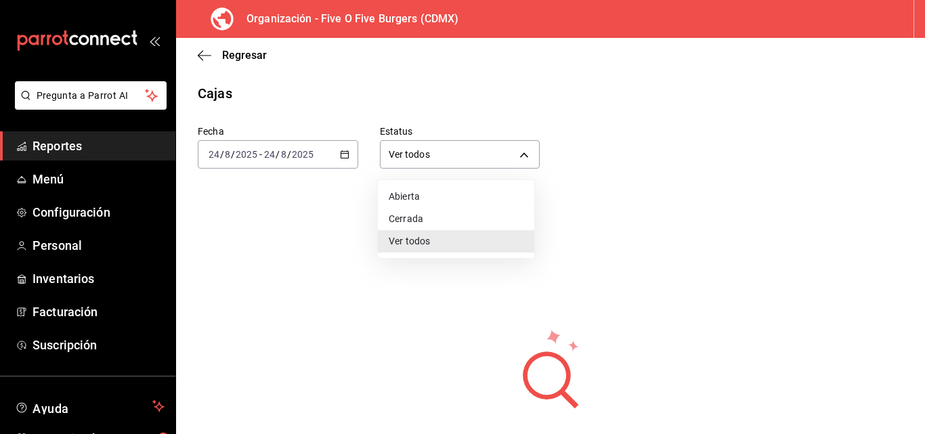
click at [421, 202] on li "Abierta" at bounding box center [456, 197] width 156 height 22
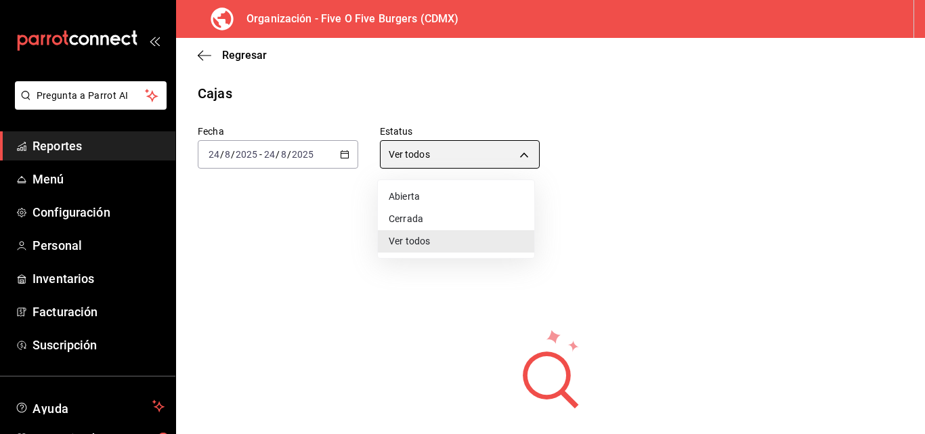
type input "OPEN"
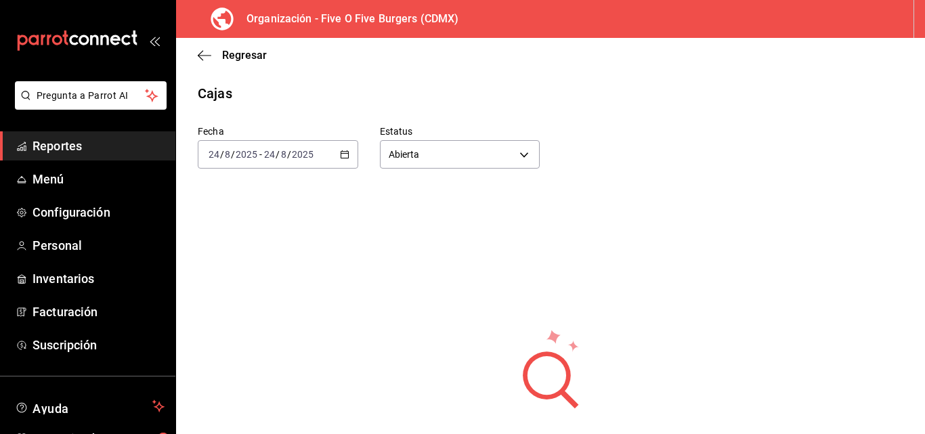
click at [197, 54] on div "Regresar" at bounding box center [550, 55] width 749 height 35
click at [45, 183] on span "Menú" at bounding box center [99, 179] width 132 height 18
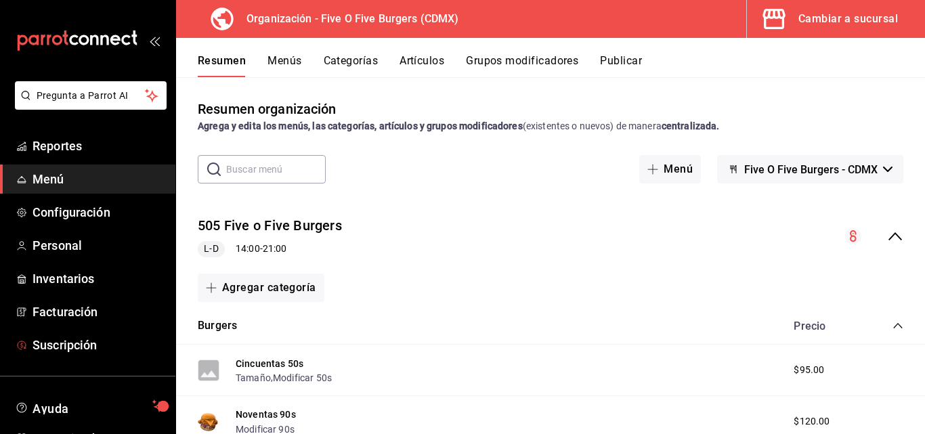
scroll to position [77, 0]
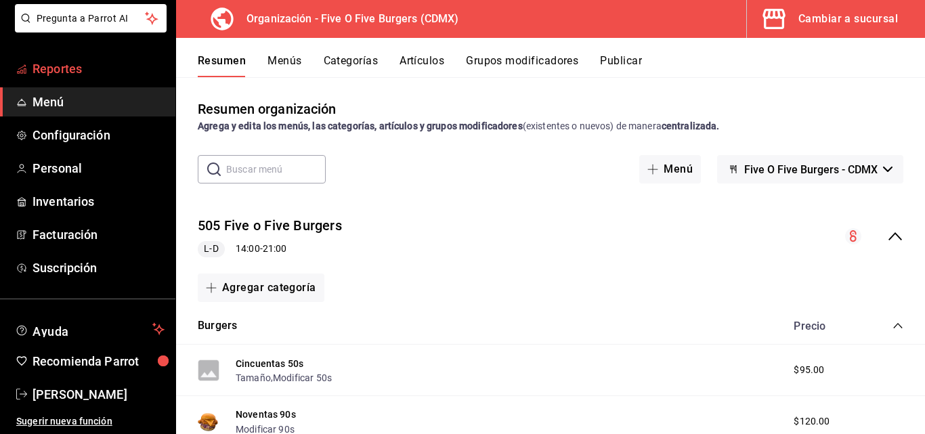
click at [74, 68] on span "Reportes" at bounding box center [99, 69] width 132 height 18
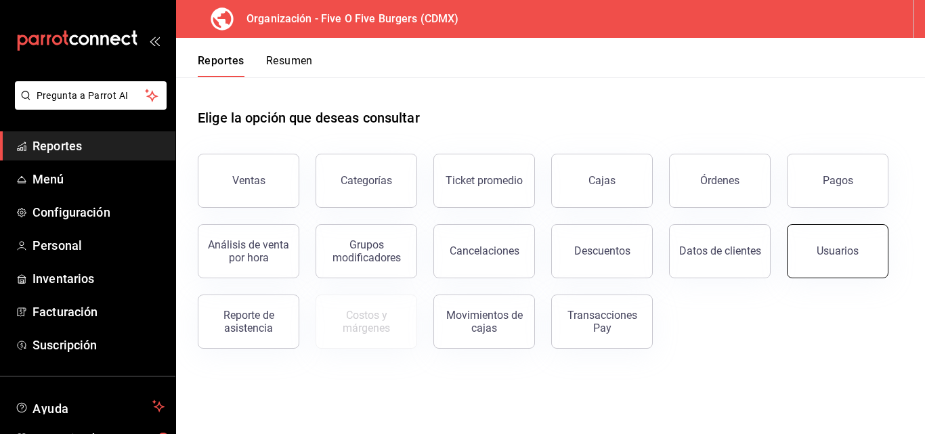
click at [817, 257] on button "Usuarios" at bounding box center [838, 251] width 102 height 54
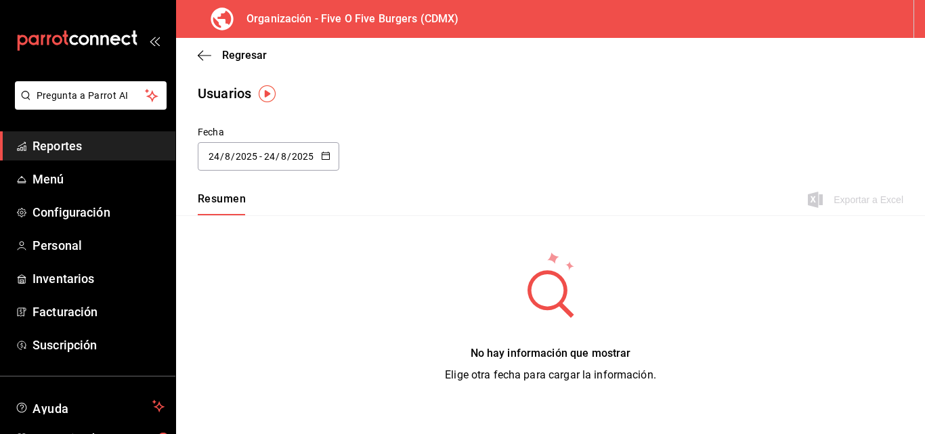
click at [60, 144] on span "Reportes" at bounding box center [99, 146] width 132 height 18
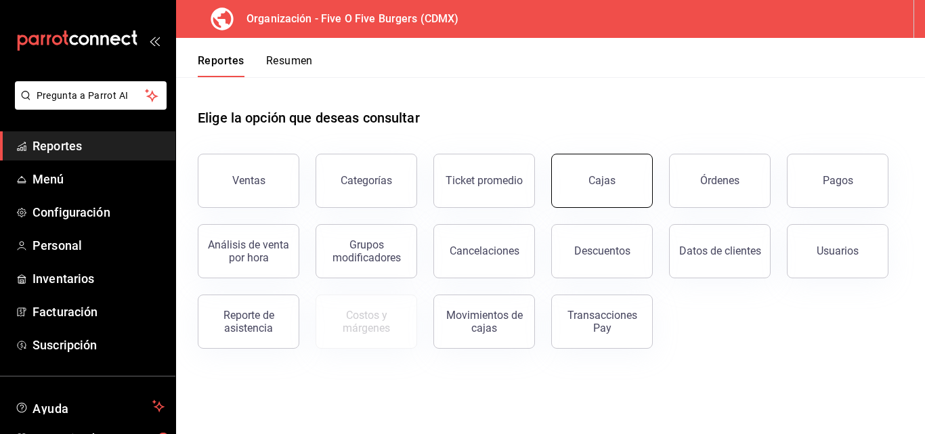
click at [618, 174] on button "Cajas" at bounding box center [602, 181] width 102 height 54
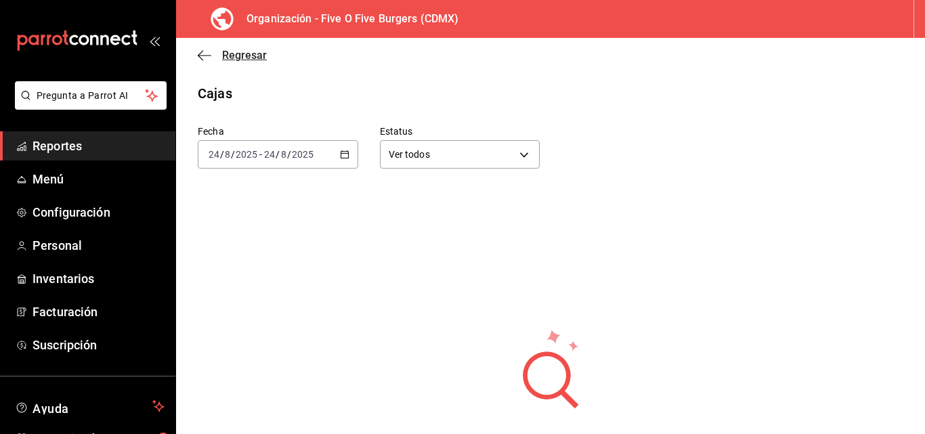
click at [205, 55] on icon "button" at bounding box center [205, 55] width 14 height 1
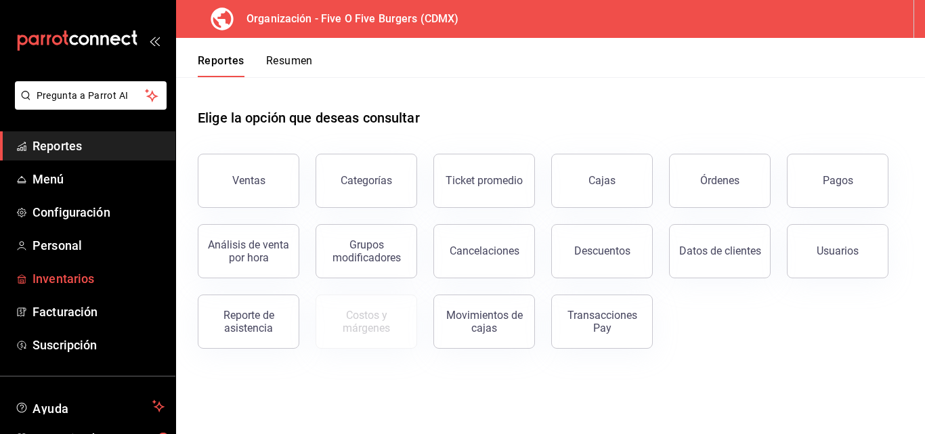
click at [77, 273] on span "Inventarios" at bounding box center [99, 279] width 132 height 18
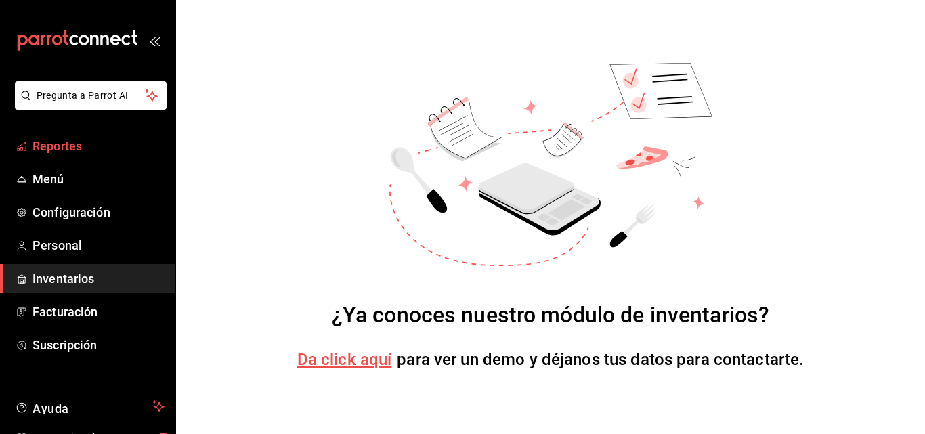
click at [48, 144] on span "Reportes" at bounding box center [99, 146] width 132 height 18
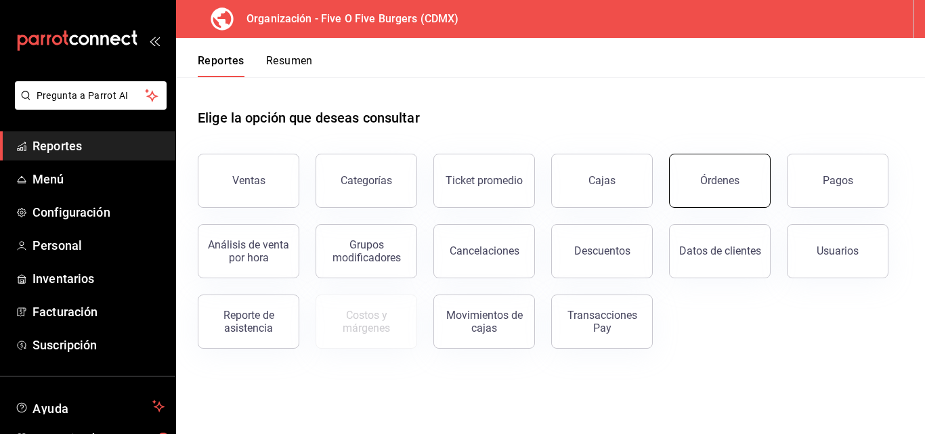
click at [745, 200] on button "Órdenes" at bounding box center [720, 181] width 102 height 54
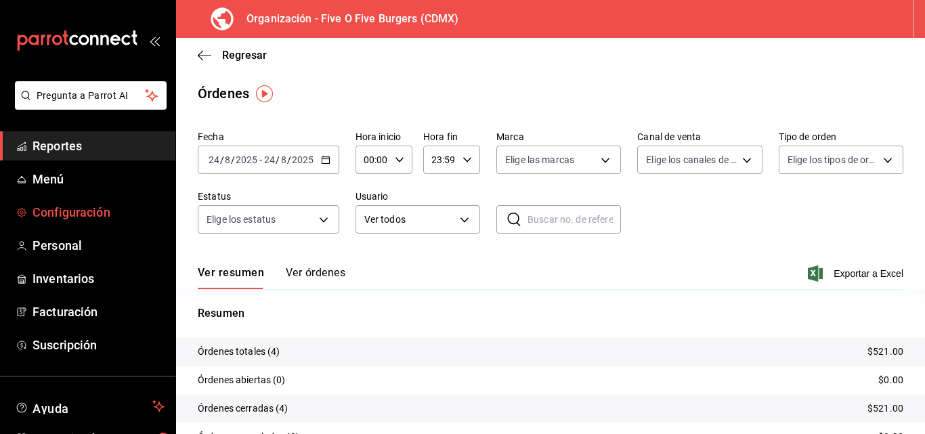
click at [81, 215] on span "Configuración" at bounding box center [99, 212] width 132 height 18
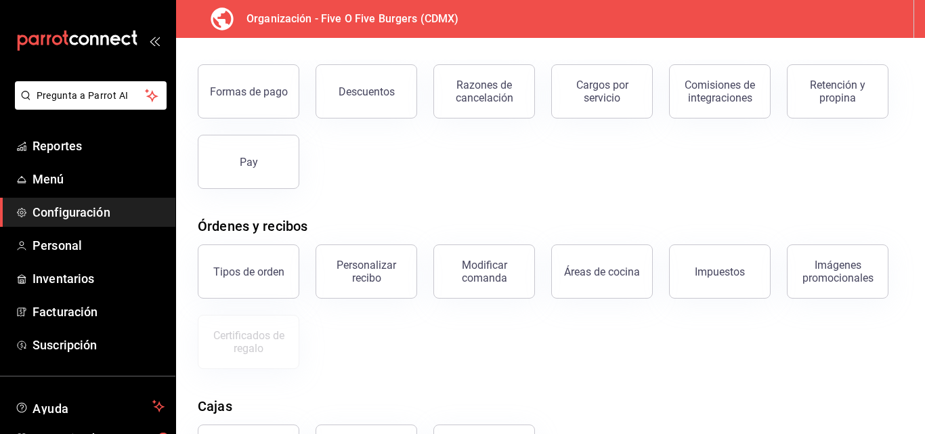
scroll to position [253, 0]
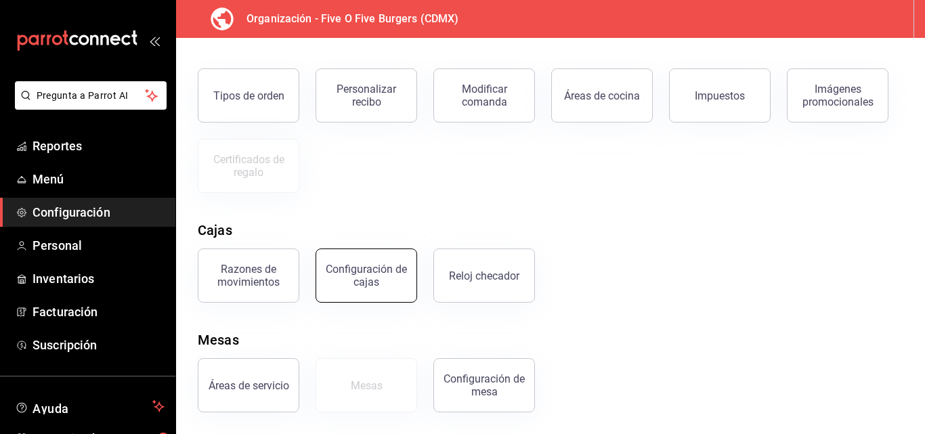
click at [393, 271] on div "Configuración de cajas" at bounding box center [366, 276] width 84 height 26
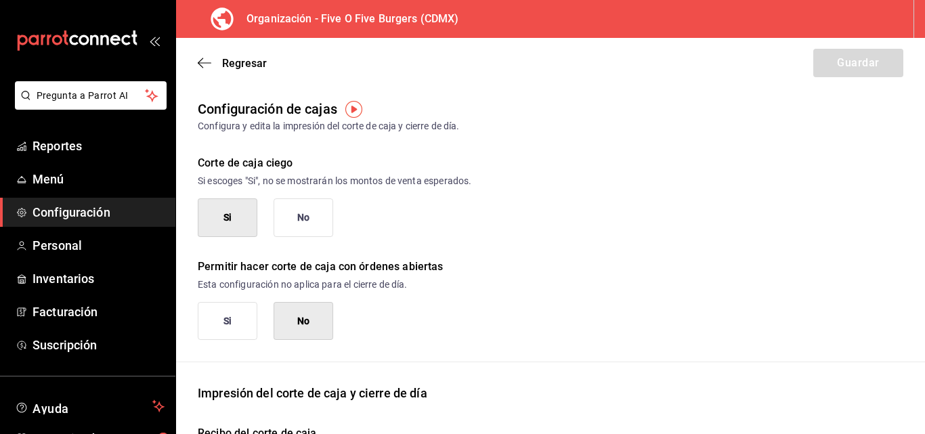
click at [358, 115] on img "button" at bounding box center [353, 109] width 17 height 17
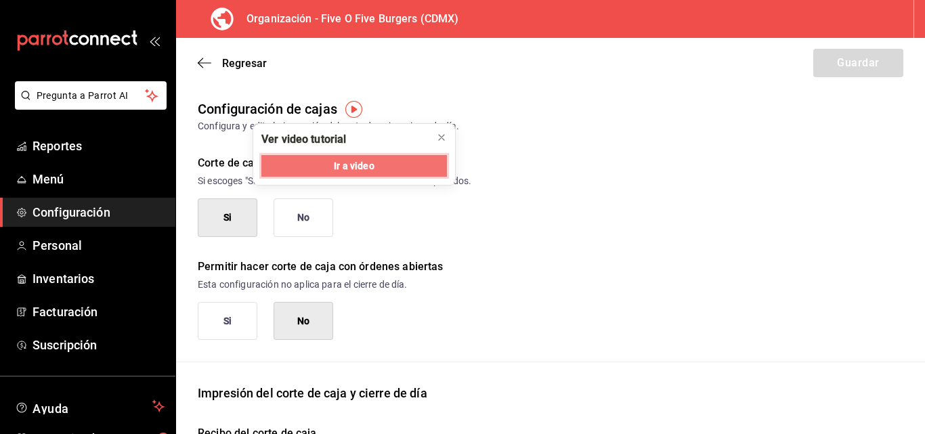
click at [349, 161] on span "Ir a video" at bounding box center [354, 166] width 40 height 14
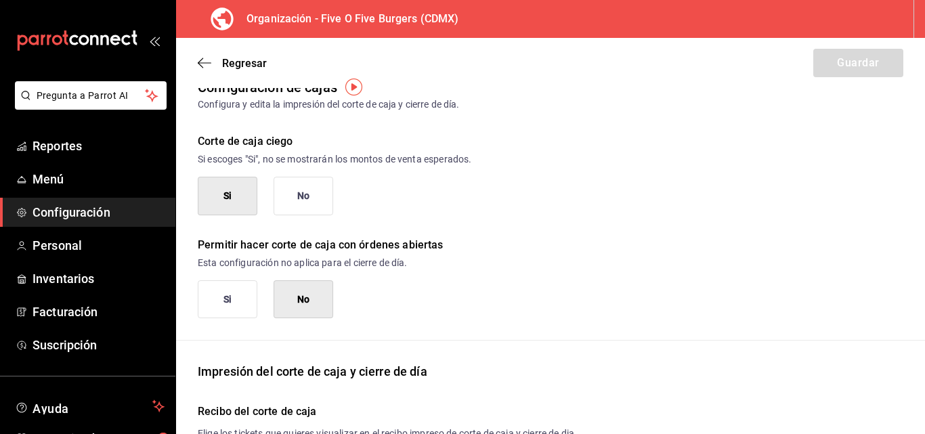
scroll to position [22, 0]
click at [303, 200] on button "No" at bounding box center [304, 195] width 60 height 39
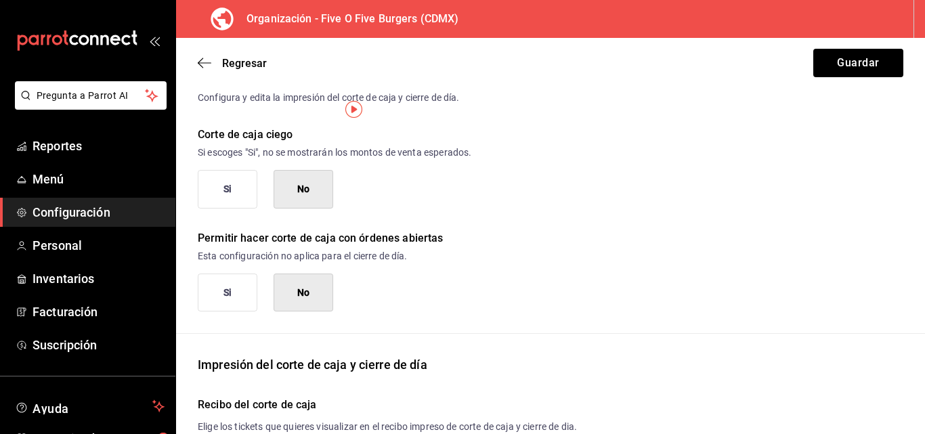
scroll to position [0, 0]
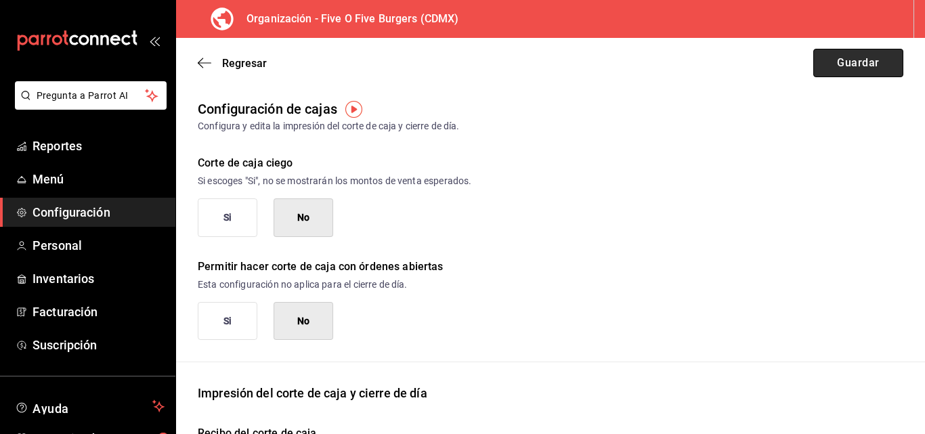
click at [867, 64] on button "Guardar" at bounding box center [858, 63] width 90 height 28
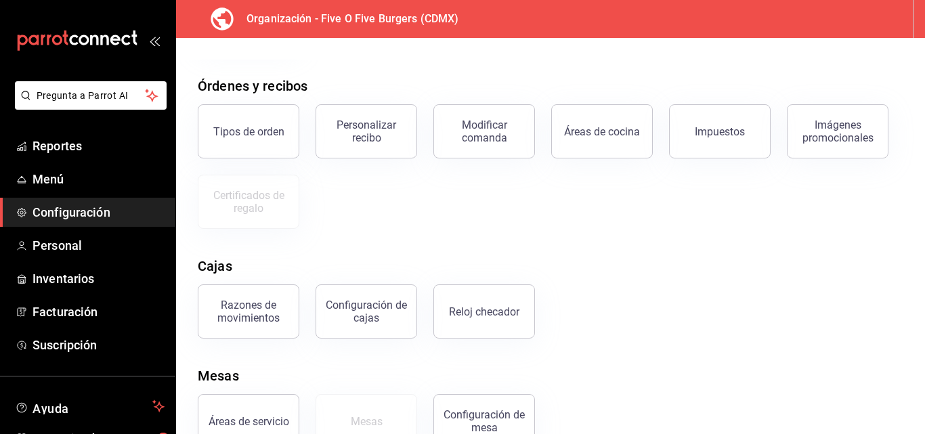
scroll to position [253, 0]
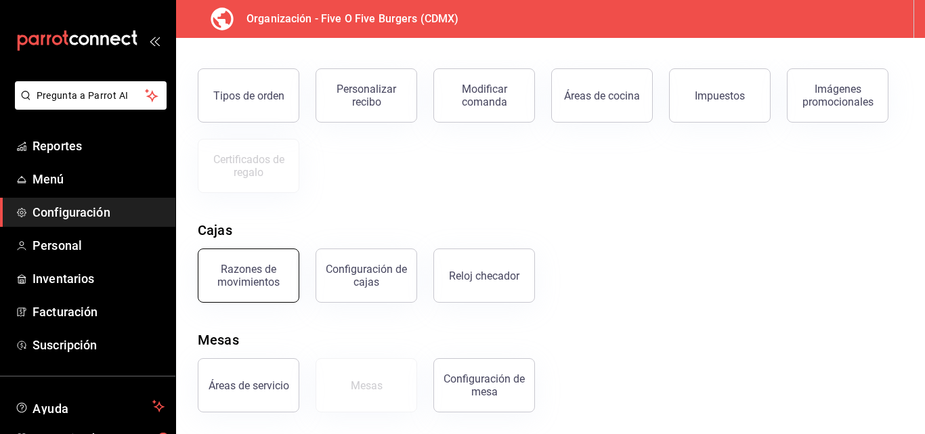
click at [231, 275] on div "Razones de movimientos" at bounding box center [249, 276] width 84 height 26
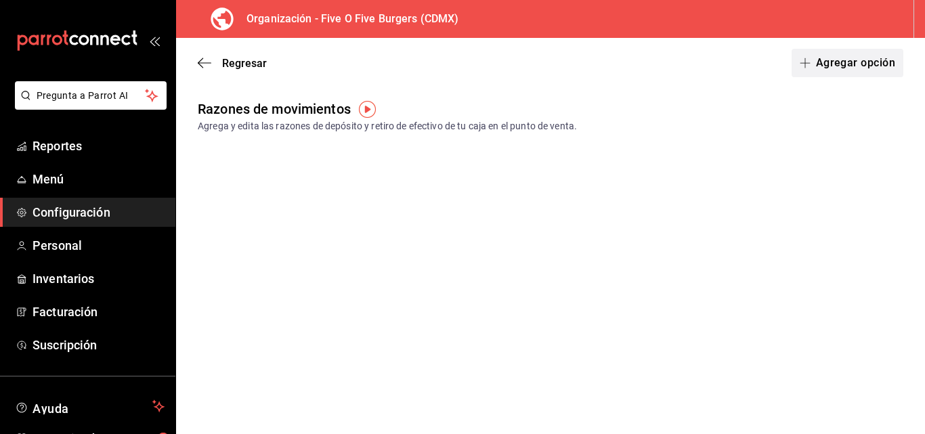
click at [880, 57] on button "Agregar opción" at bounding box center [848, 63] width 112 height 28
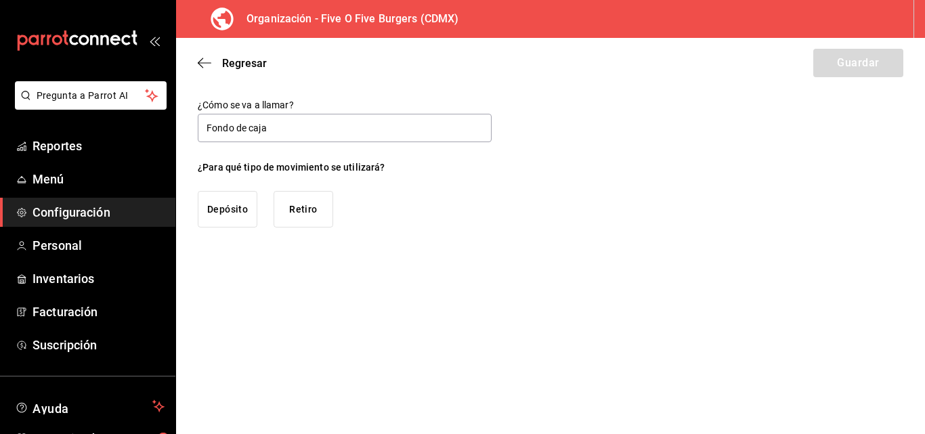
type input "Fondo de caja"
click at [207, 213] on button "Depósito" at bounding box center [228, 209] width 60 height 37
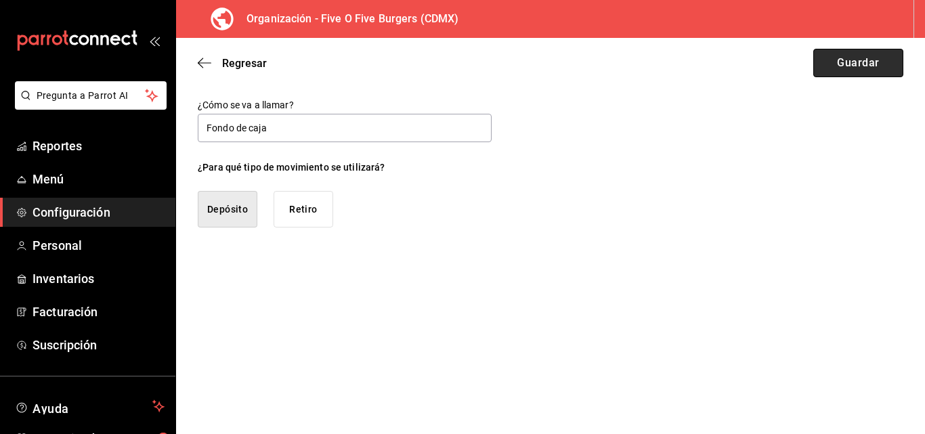
click at [868, 64] on button "Guardar" at bounding box center [858, 63] width 90 height 28
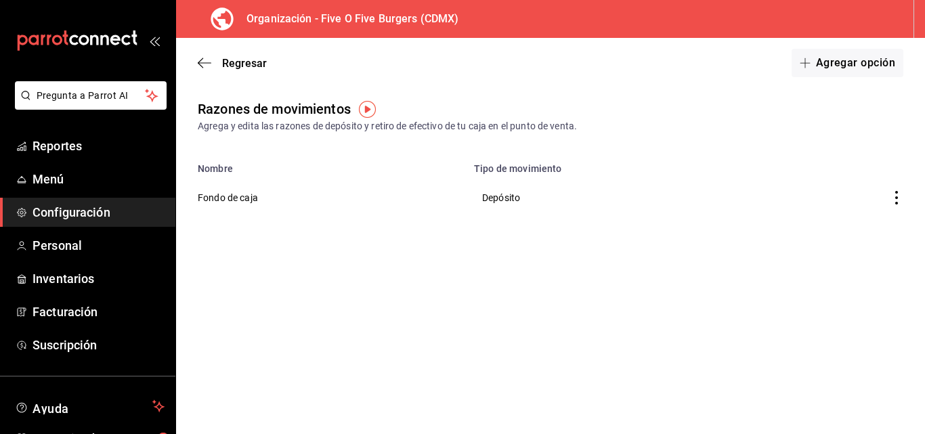
click at [206, 54] on div "Regresar Agregar opción" at bounding box center [550, 63] width 749 height 50
click at [200, 62] on icon "button" at bounding box center [205, 63] width 14 height 12
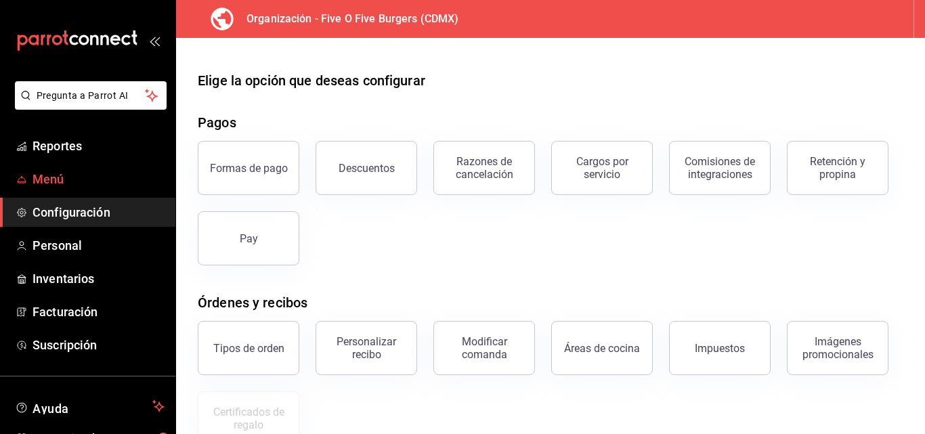
click at [58, 177] on span "Menú" at bounding box center [99, 179] width 132 height 18
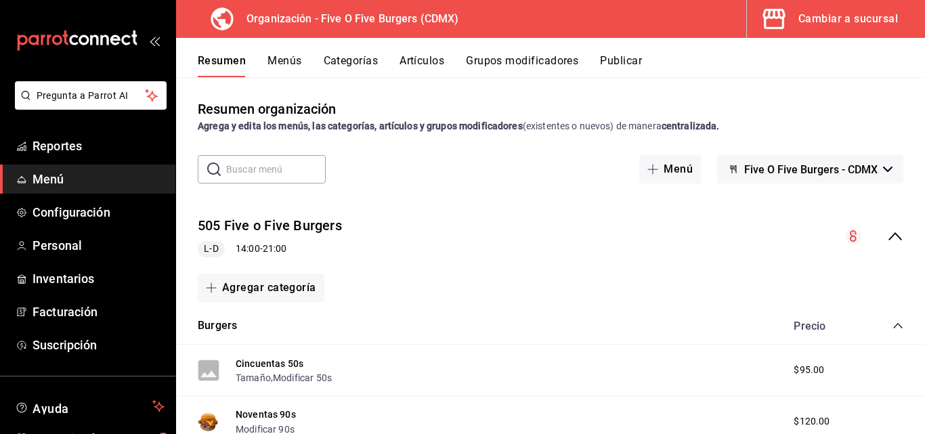
click at [276, 60] on button "Menús" at bounding box center [285, 65] width 34 height 23
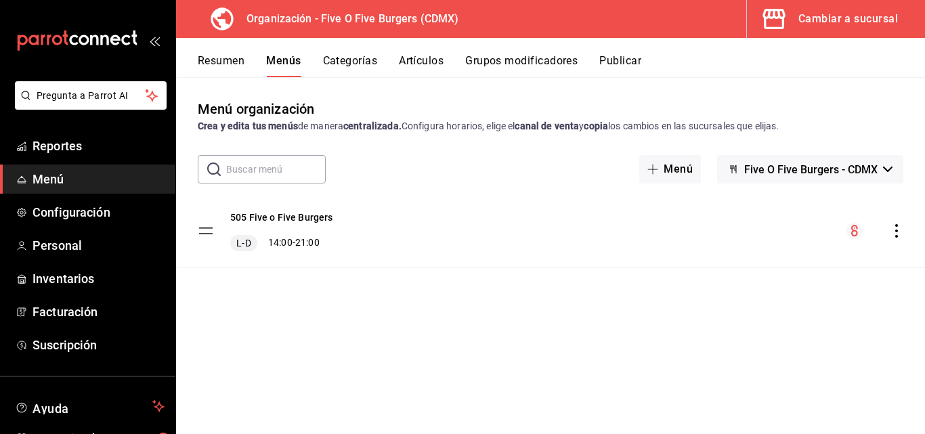
click at [898, 234] on icon "actions" at bounding box center [897, 231] width 14 height 14
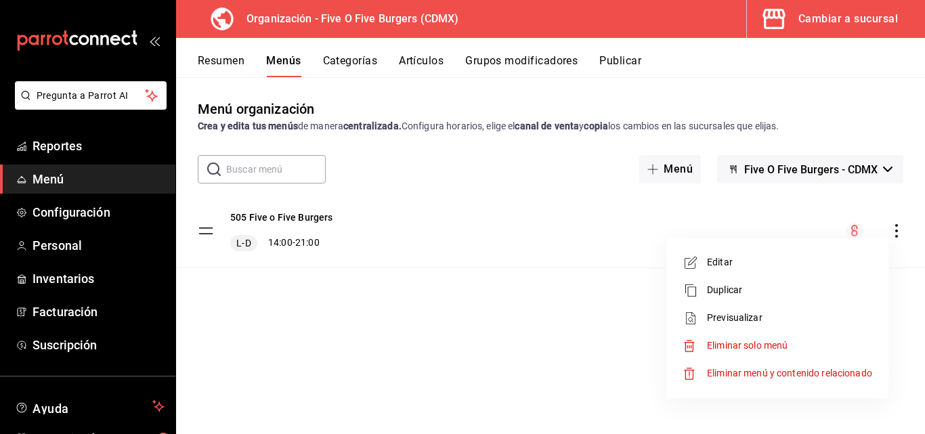
click at [899, 228] on div at bounding box center [462, 217] width 925 height 434
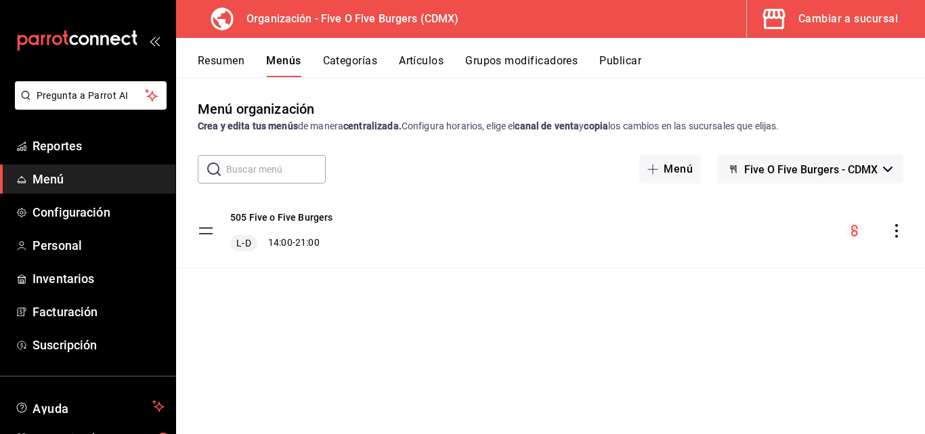
click at [899, 228] on icon "actions" at bounding box center [897, 231] width 14 height 14
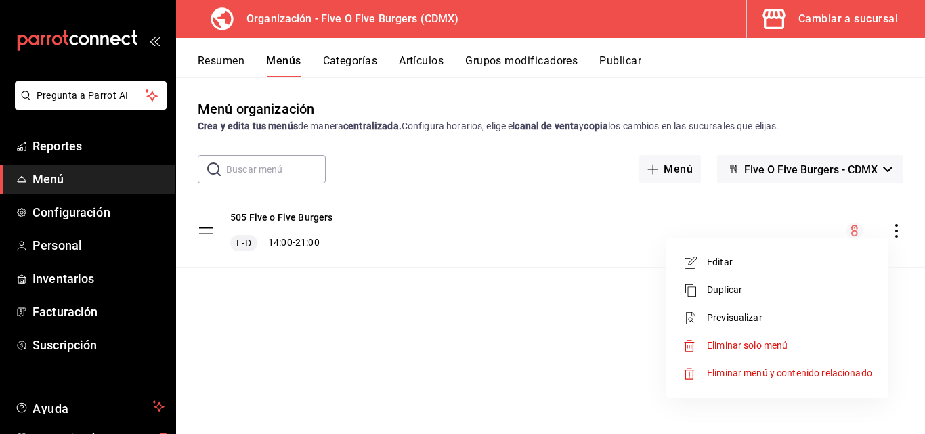
click at [683, 244] on ul "Editar Duplicar Previsualizar Eliminar solo menú Eliminar menú y contenido rela…" at bounding box center [777, 318] width 211 height 150
click at [70, 146] on div at bounding box center [462, 217] width 925 height 434
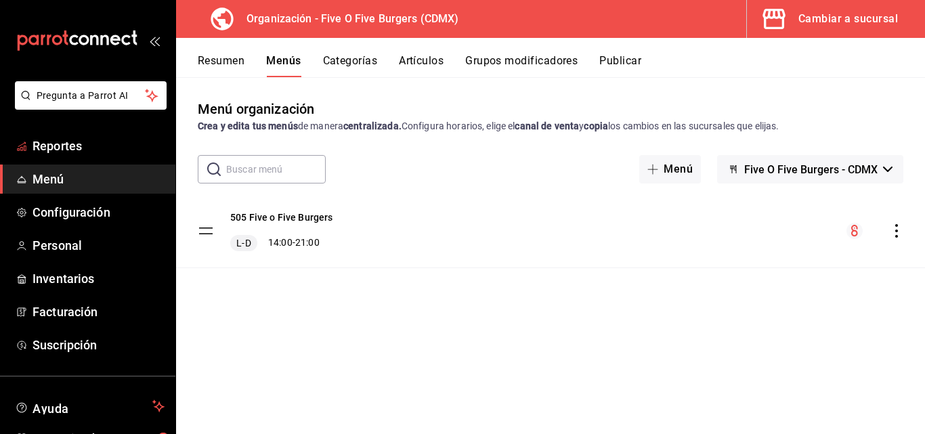
click at [70, 146] on span "Reportes" at bounding box center [99, 146] width 132 height 18
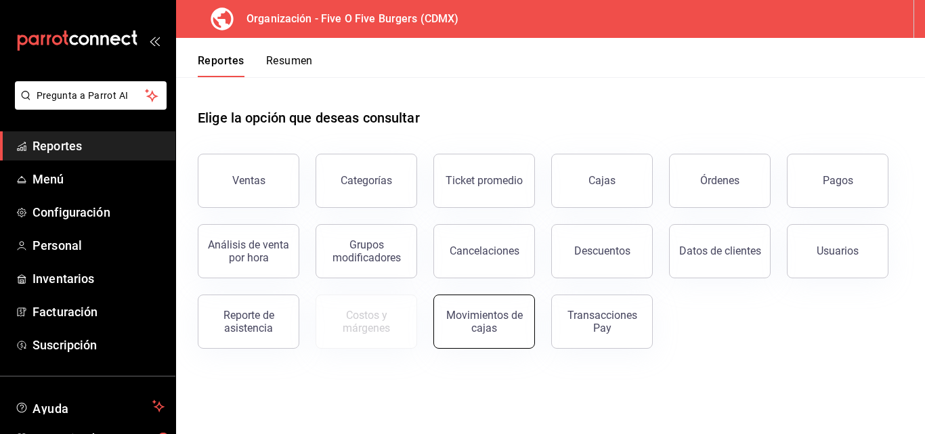
click at [518, 326] on div "Movimientos de cajas" at bounding box center [484, 322] width 84 height 26
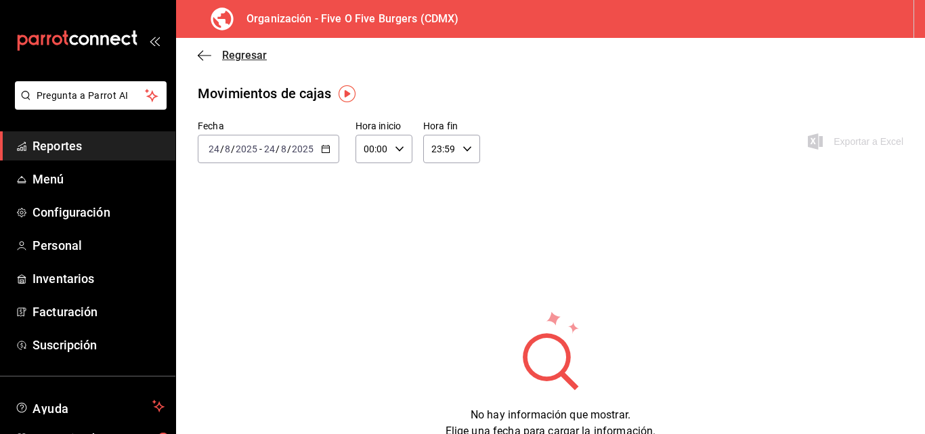
click at [205, 54] on icon "button" at bounding box center [205, 55] width 14 height 12
